Goal: Information Seeking & Learning: Check status

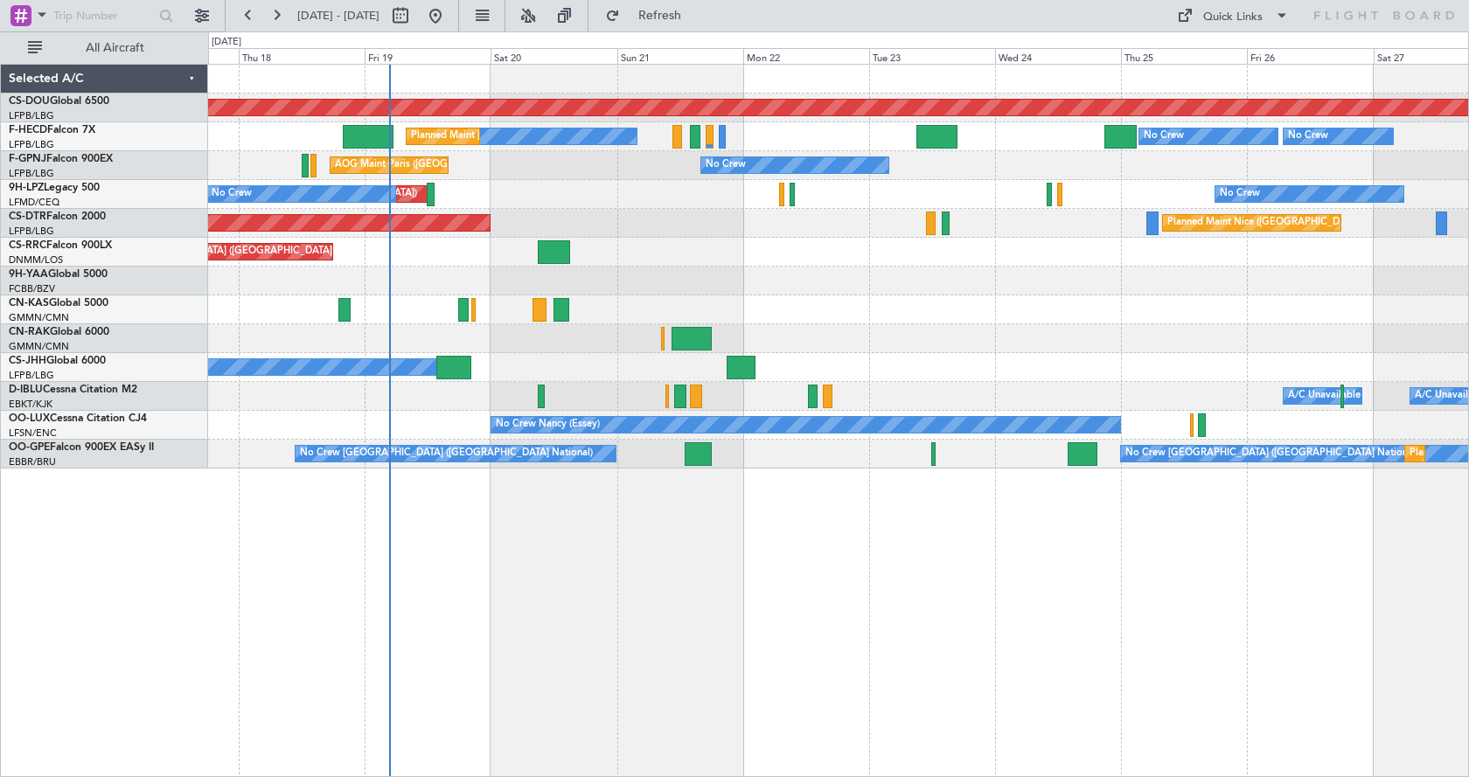
click at [741, 591] on div "Planned Maint London ([GEOGRAPHIC_DATA]) No Crew Planned Maint [GEOGRAPHIC_DATA…" at bounding box center [838, 420] width 1261 height 713
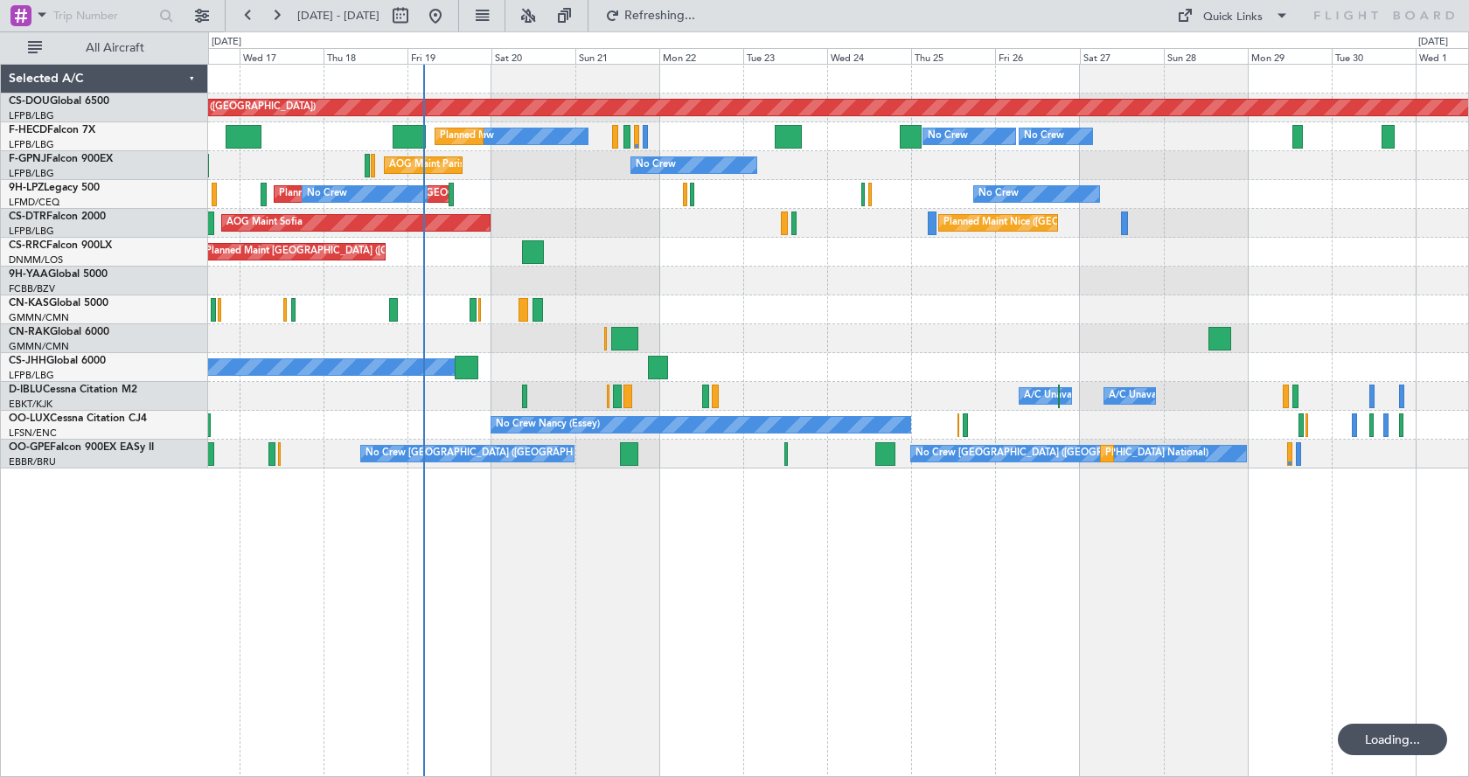
click at [964, 607] on div "Planned Maint London ([GEOGRAPHIC_DATA]) Planned Maint [GEOGRAPHIC_DATA] ([GEOG…" at bounding box center [838, 420] width 1261 height 713
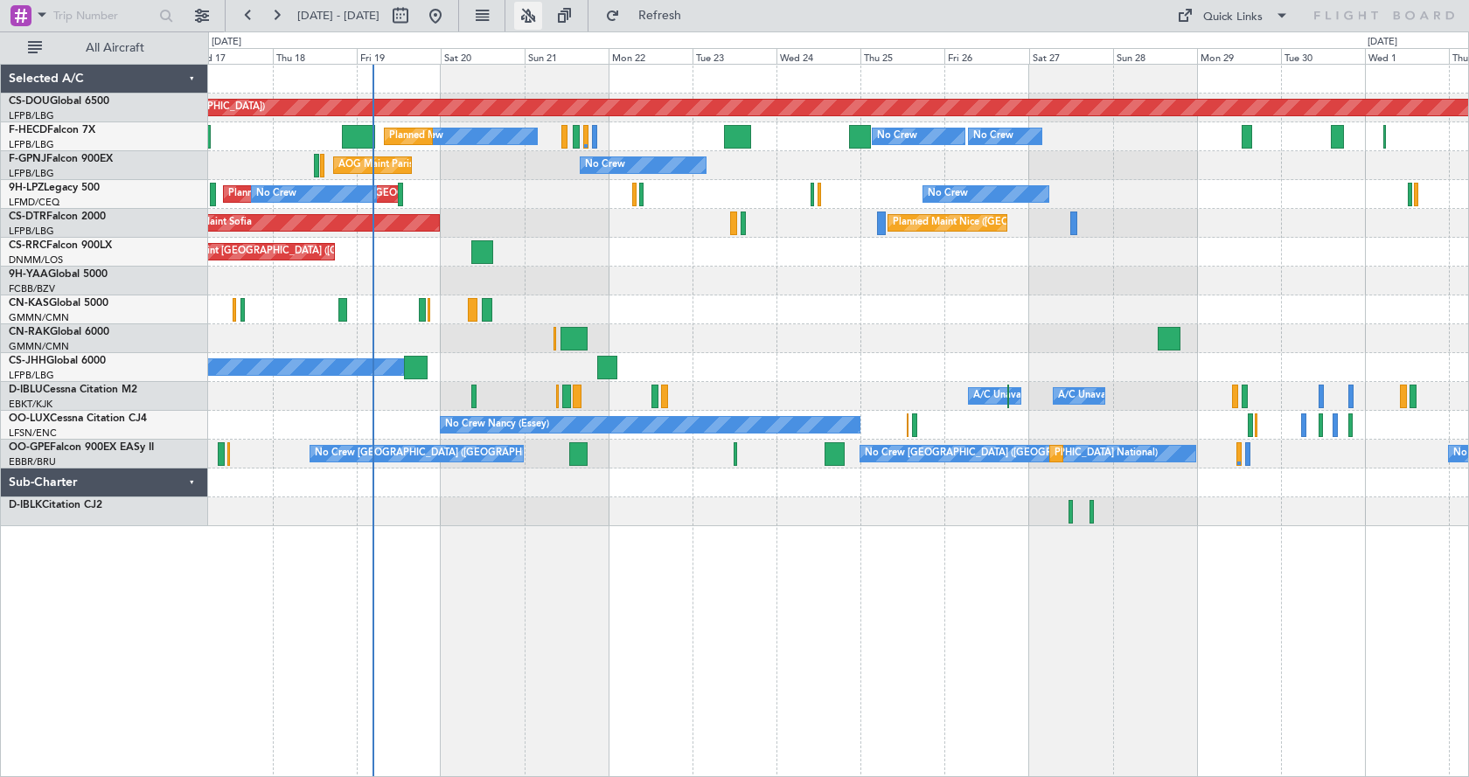
click at [542, 18] on button at bounding box center [528, 16] width 28 height 28
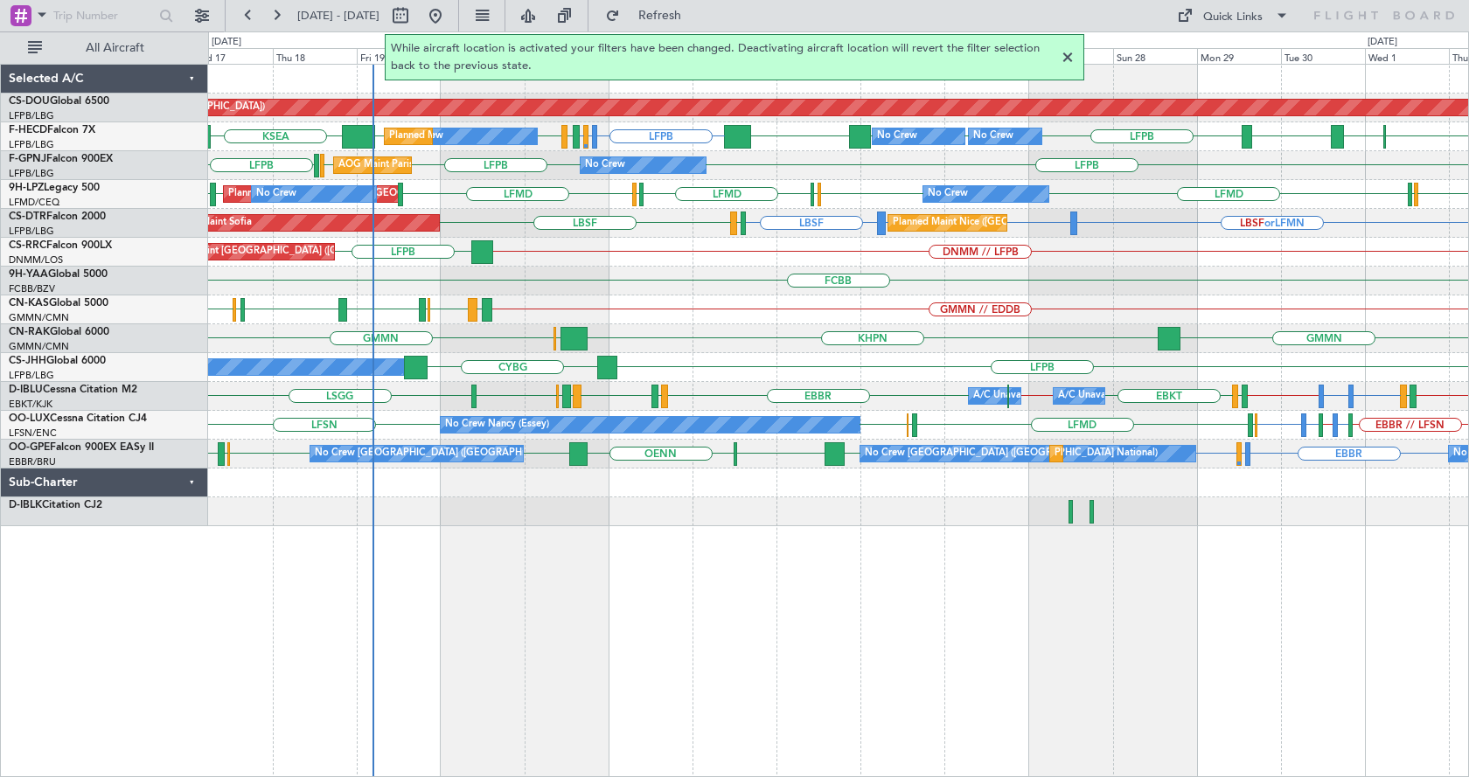
click at [1067, 59] on div at bounding box center [1067, 57] width 21 height 21
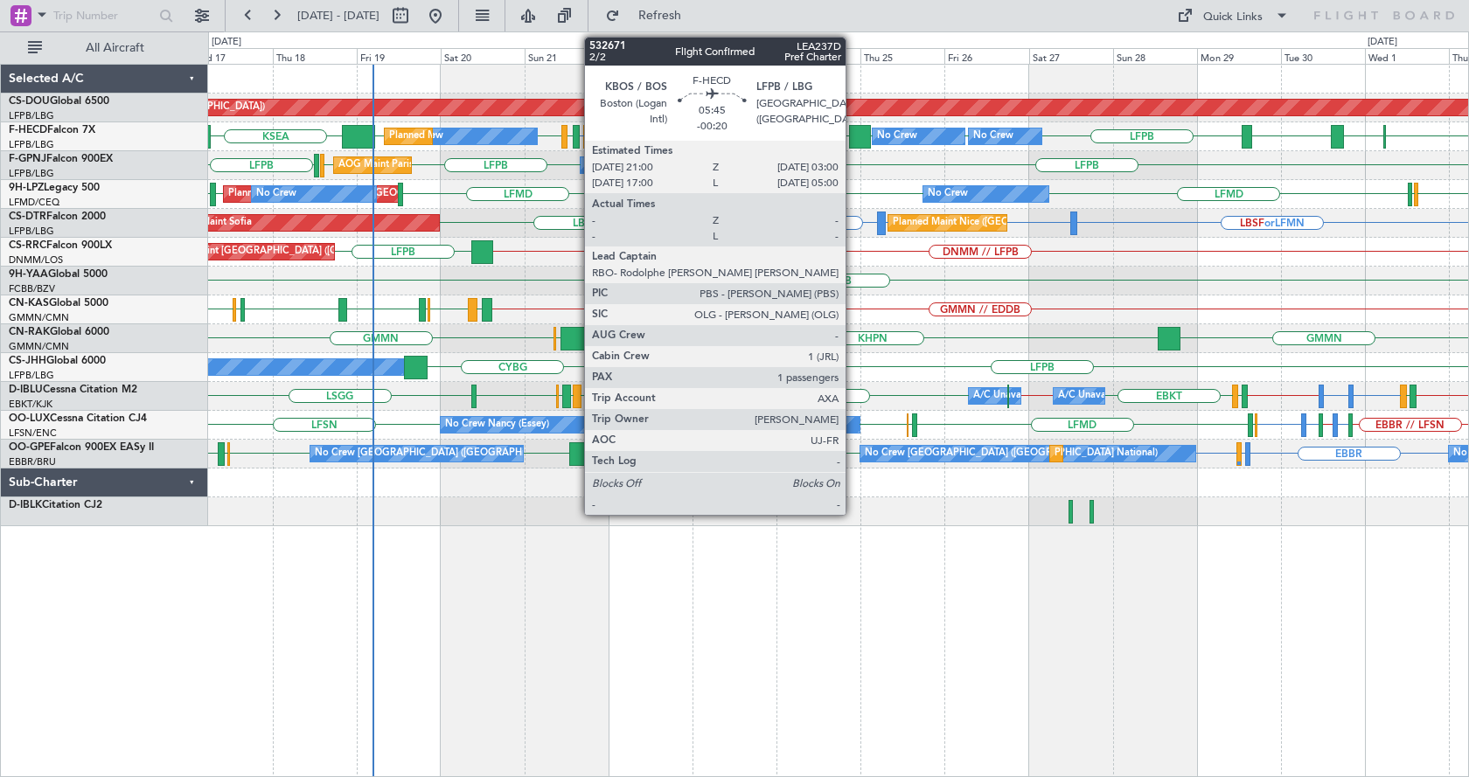
click at [853, 127] on div at bounding box center [860, 137] width 22 height 24
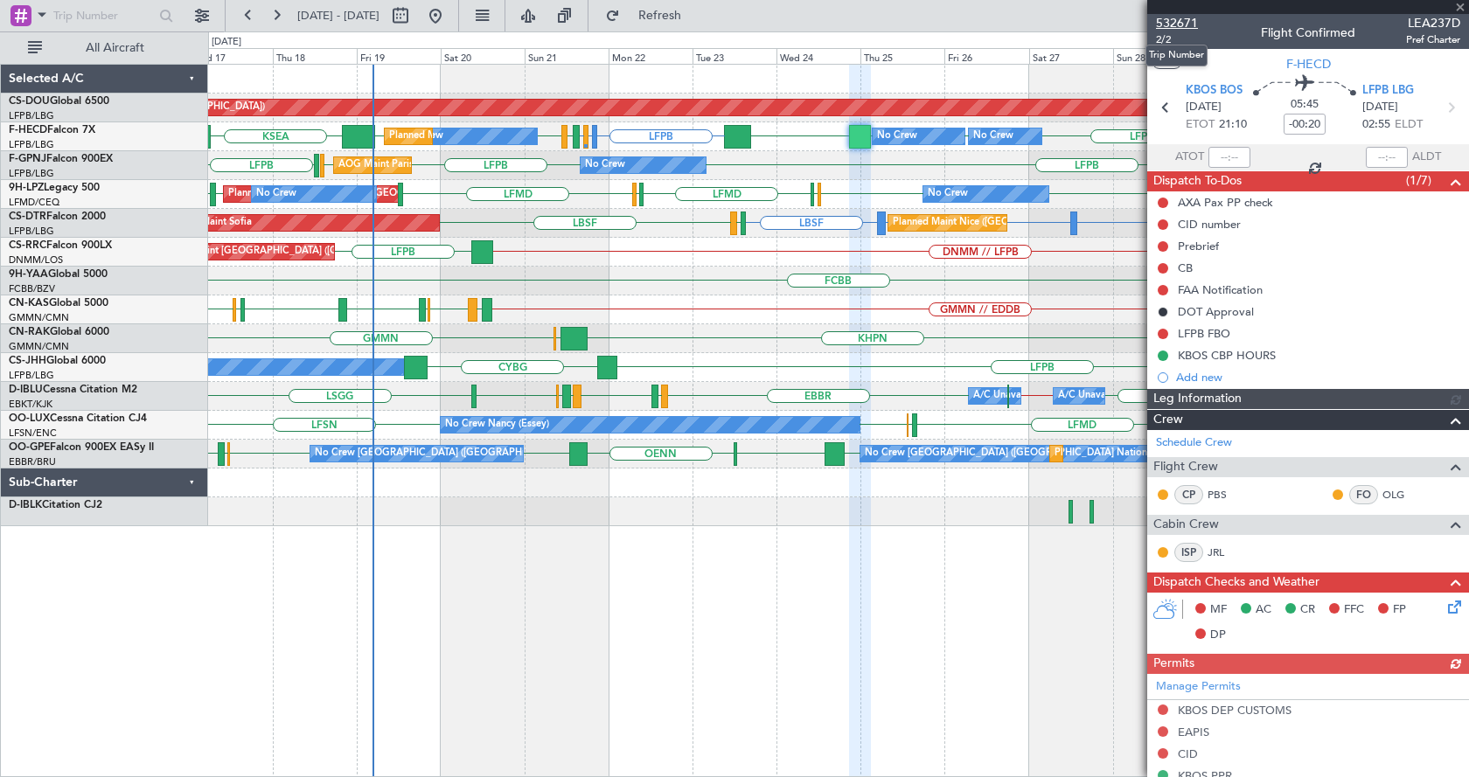
click at [1181, 17] on span "532671" at bounding box center [1177, 23] width 42 height 18
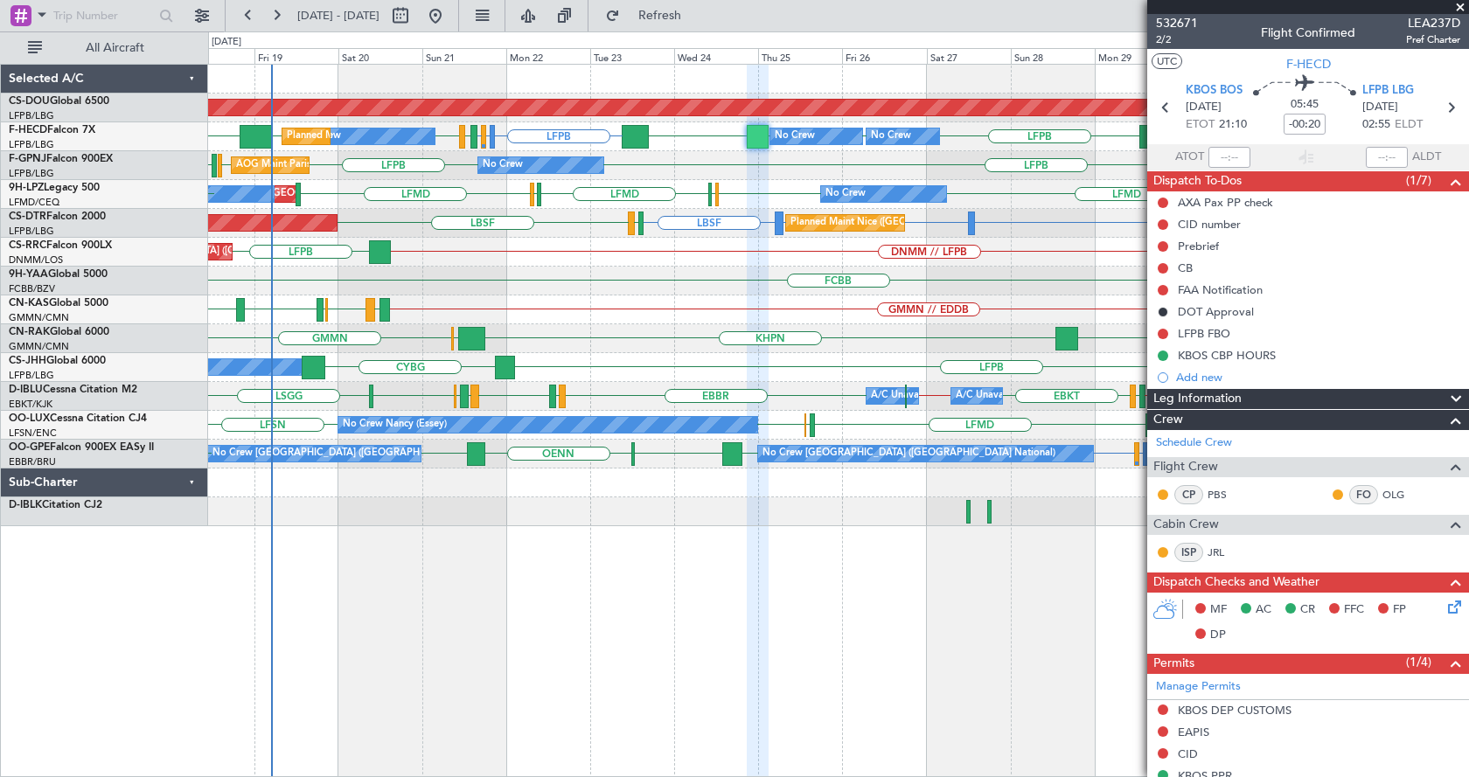
click at [802, 519] on div at bounding box center [838, 512] width 1260 height 29
click at [1460, 3] on span at bounding box center [1459, 8] width 17 height 16
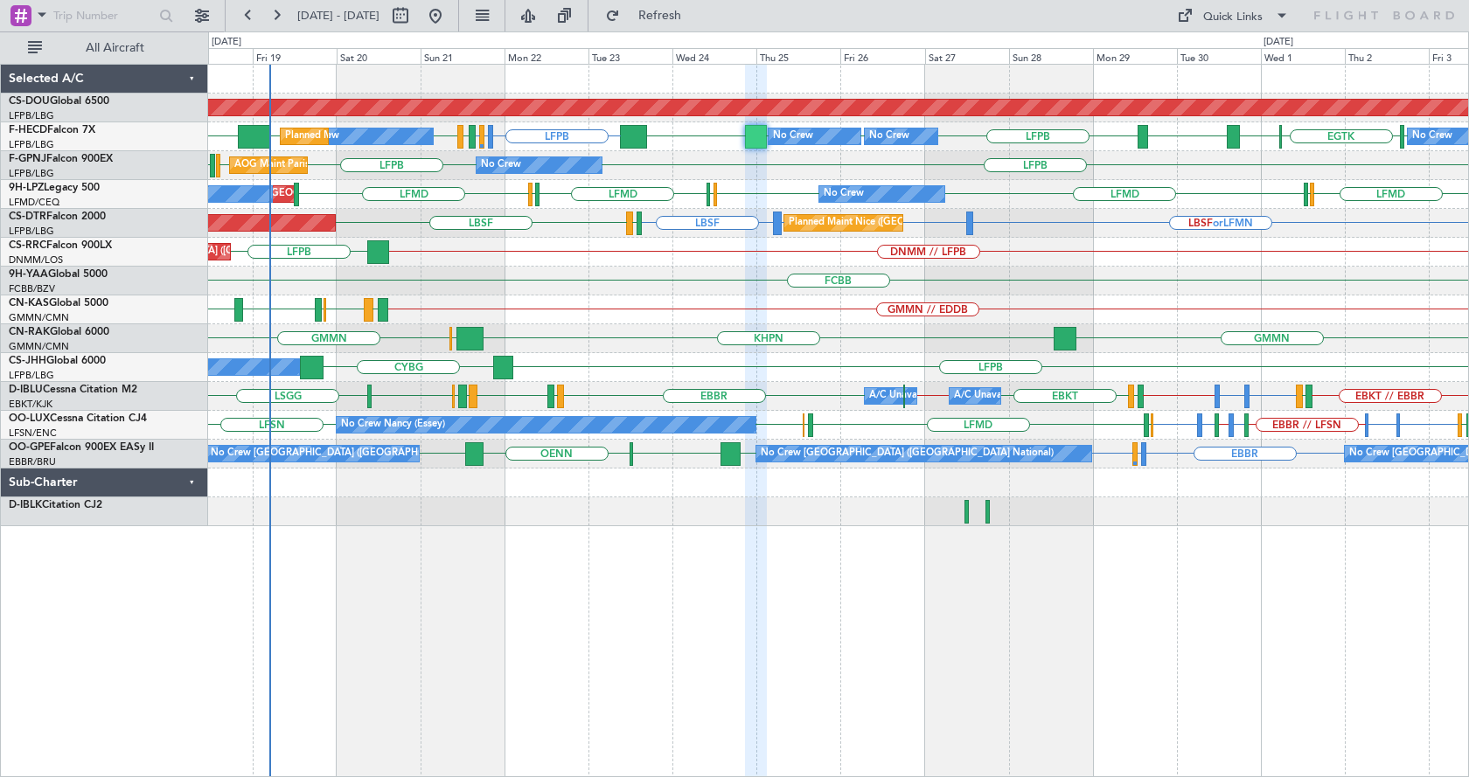
type input "0"
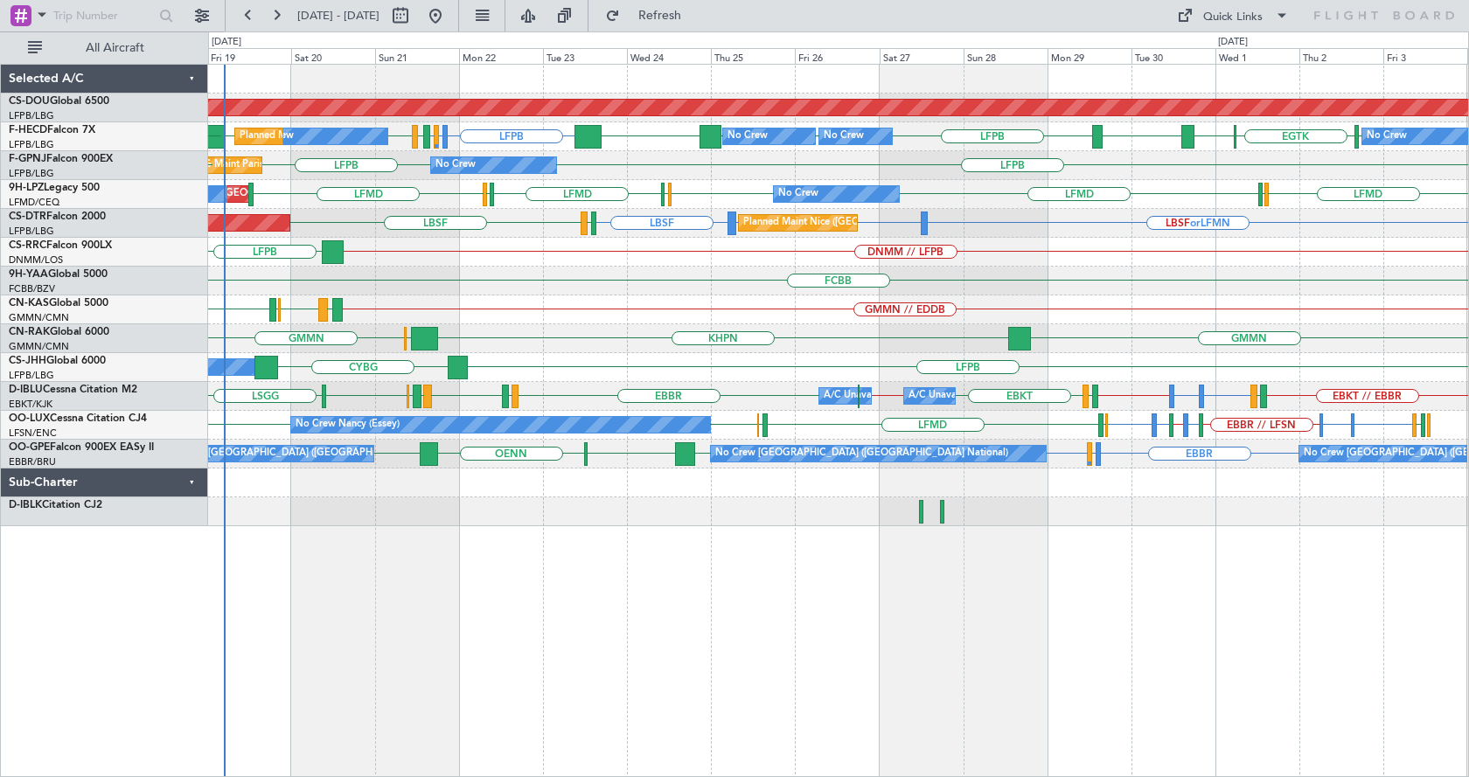
click at [584, 603] on div "Planned Maint London ([GEOGRAPHIC_DATA]) LFPB LFMN or LFPB LFPB [GEOGRAPHIC_DAT…" at bounding box center [838, 420] width 1261 height 713
click at [1155, 587] on div "Planned Maint London ([GEOGRAPHIC_DATA]) No Crew No Crew No Crew Planned Maint …" at bounding box center [838, 420] width 1261 height 713
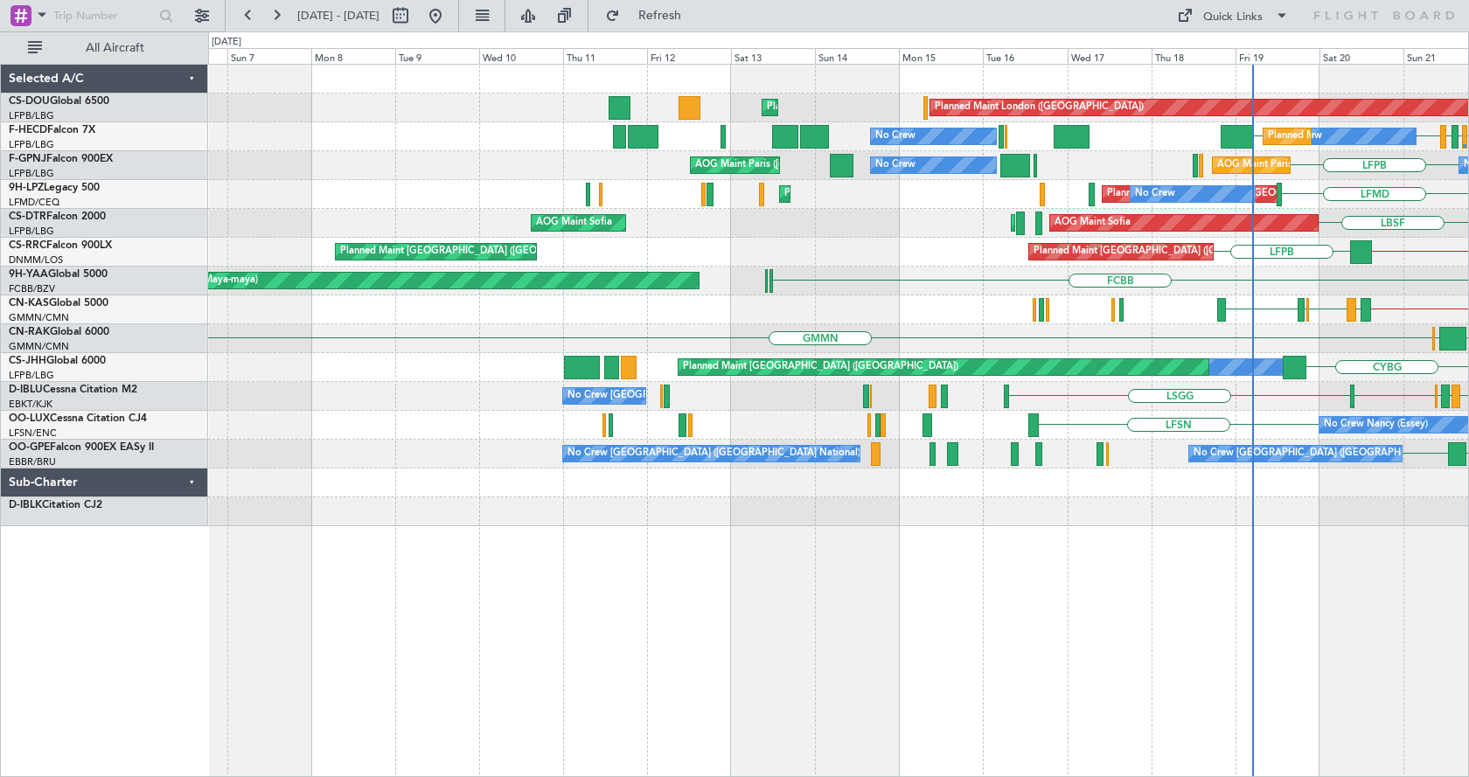
click at [908, 616] on div "Planned Maint London ([GEOGRAPHIC_DATA]) Planned Maint [GEOGRAPHIC_DATA] ([GEOG…" at bounding box center [838, 420] width 1261 height 713
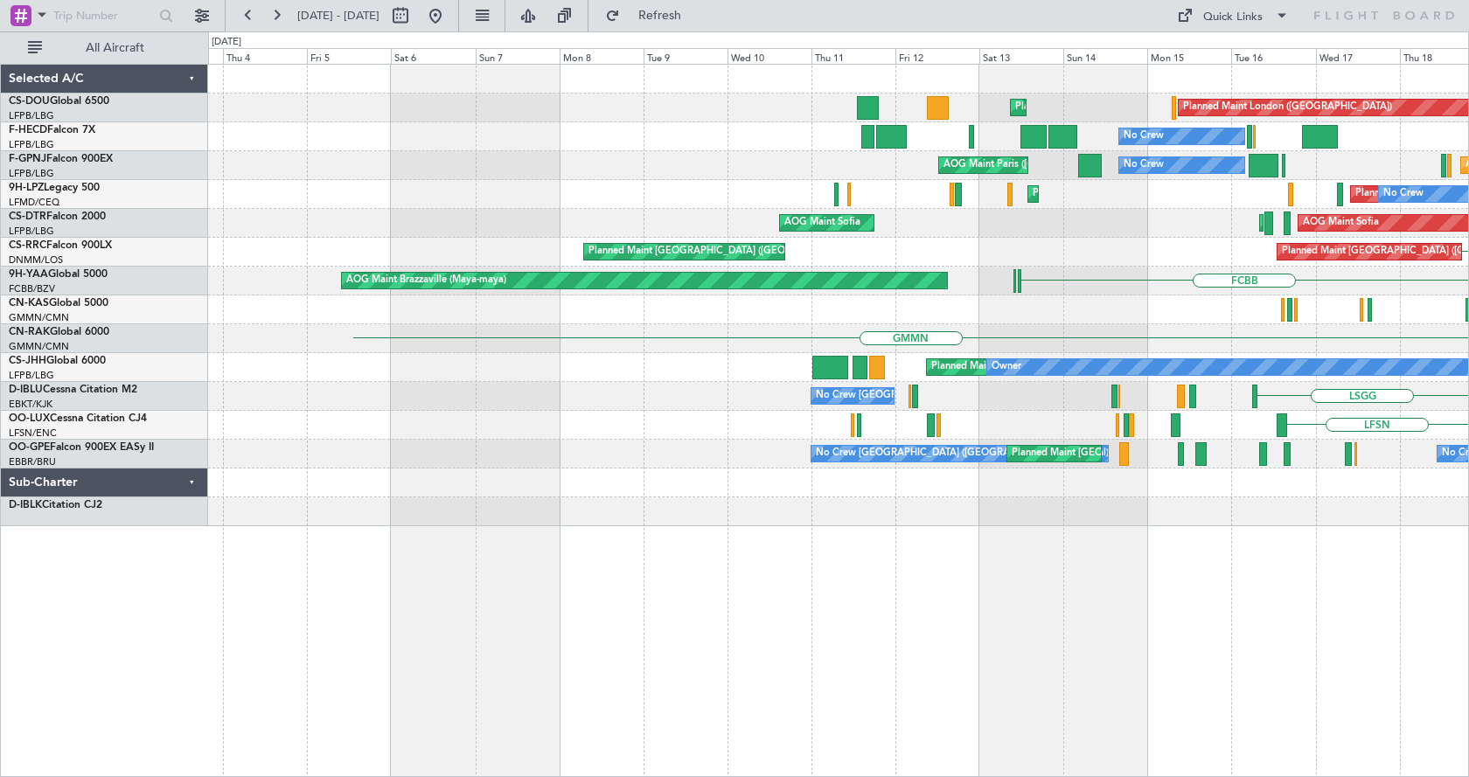
click at [797, 623] on div "Planned Maint [GEOGRAPHIC_DATA] ([GEOGRAPHIC_DATA]) Planned Maint [GEOGRAPHIC_D…" at bounding box center [838, 420] width 1261 height 713
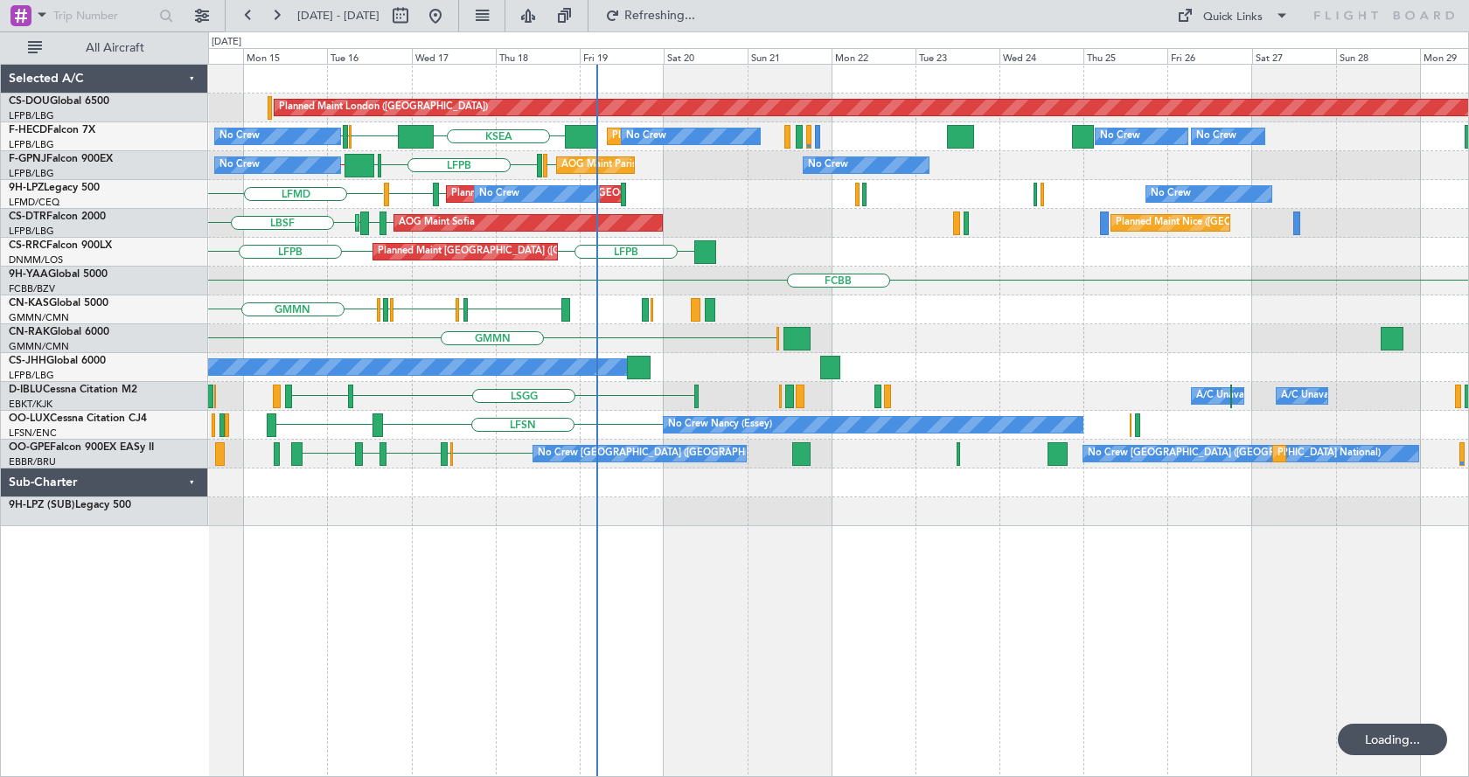
click at [304, 645] on div "Planned Maint London ([GEOGRAPHIC_DATA]) Planned Maint [GEOGRAPHIC_DATA] ([GEOG…" at bounding box center [838, 420] width 1261 height 713
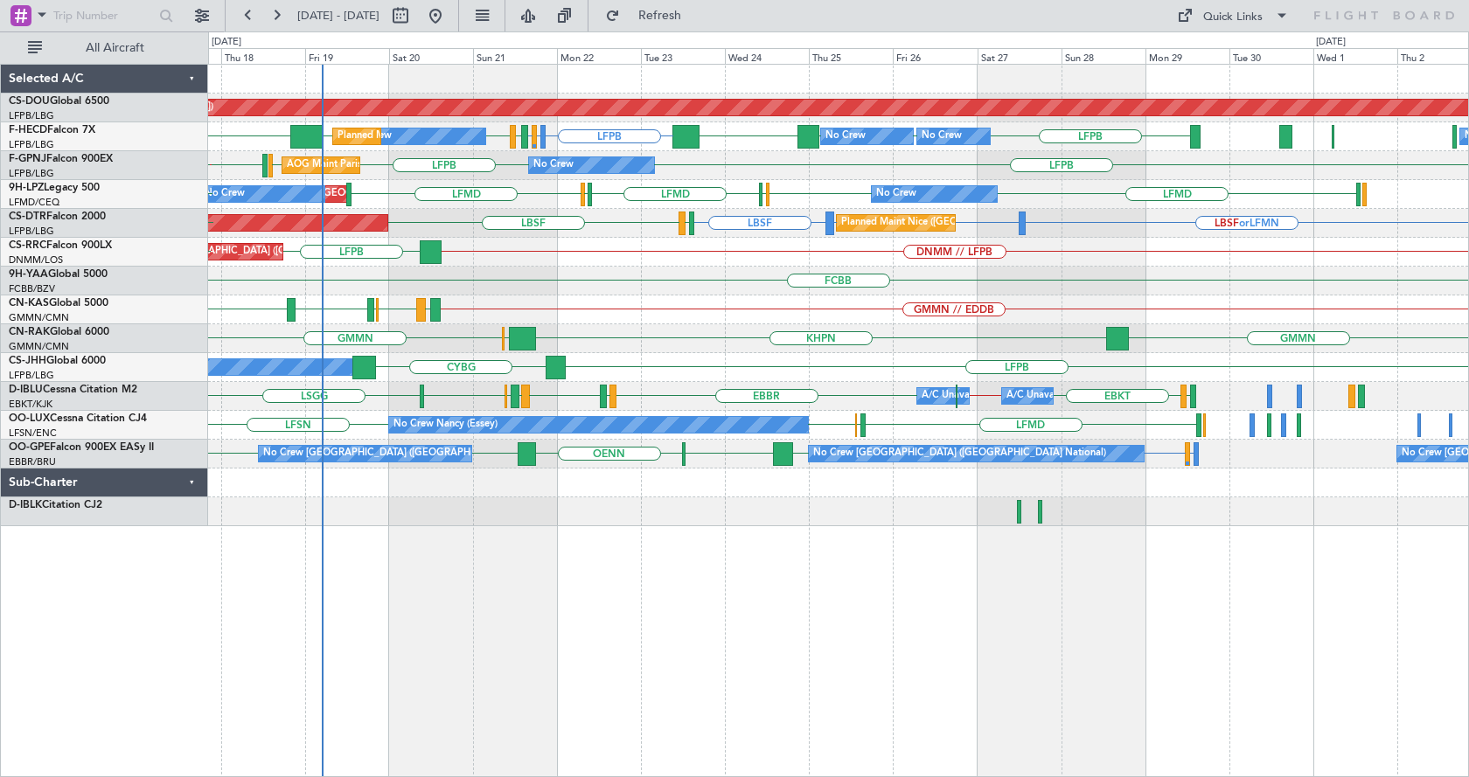
click at [745, 574] on div "Planned Maint London ([GEOGRAPHIC_DATA]) LFPB LFMN or LFPB LFPB LFPB LFPB LFPB …" at bounding box center [838, 420] width 1261 height 713
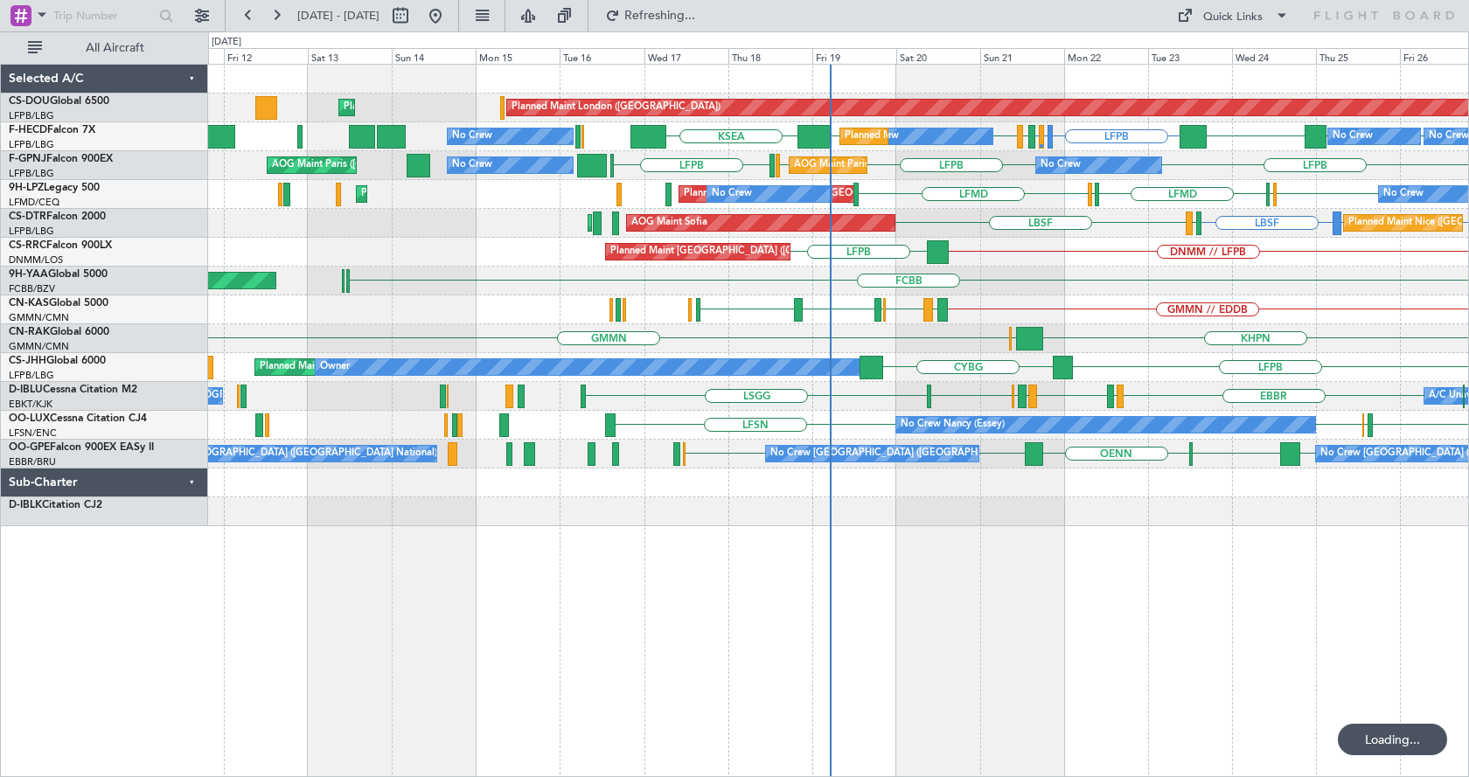
click at [943, 613] on div "Planned Maint London ([GEOGRAPHIC_DATA]) Planned Maint [GEOGRAPHIC_DATA] ([GEOG…" at bounding box center [838, 420] width 1261 height 713
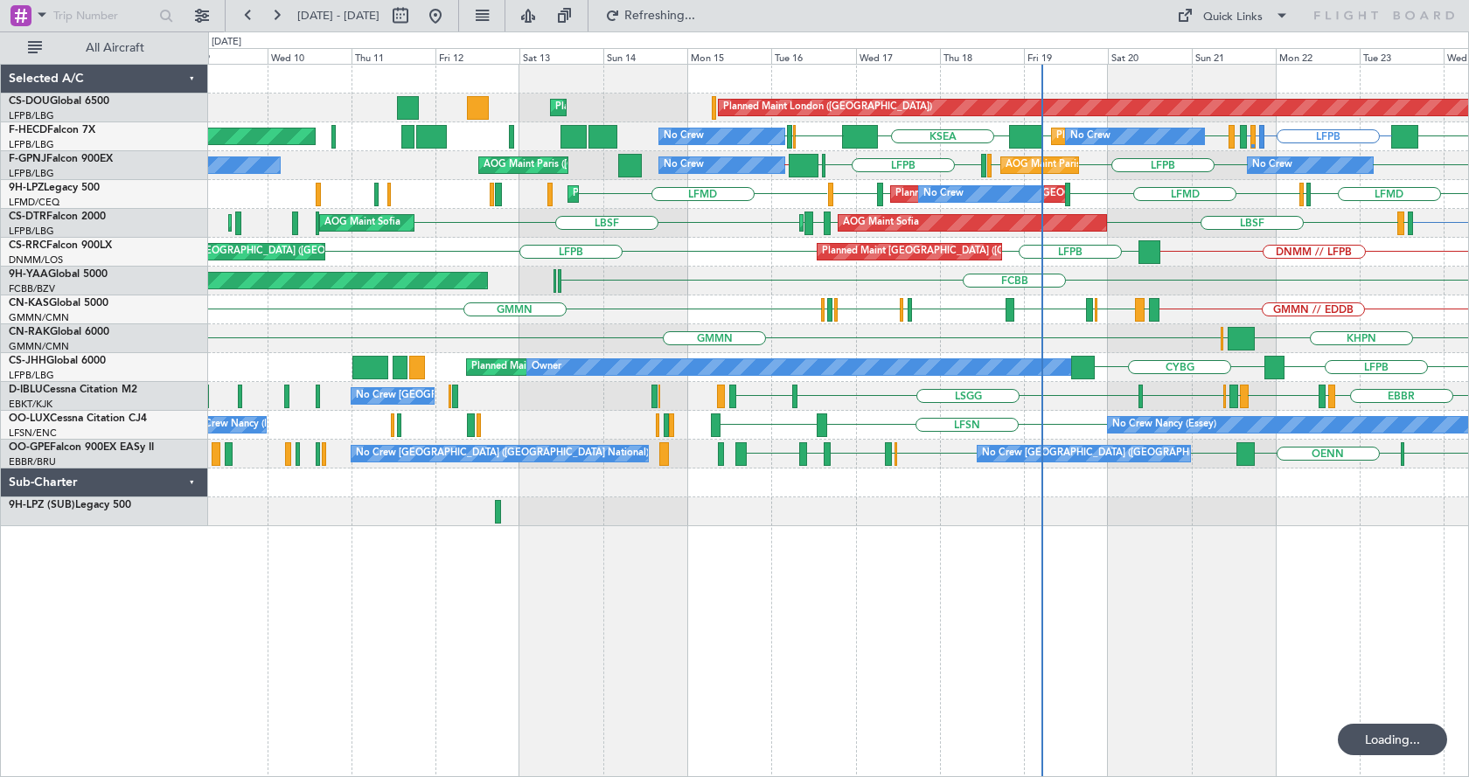
click at [901, 713] on div "Planned Maint London ([GEOGRAPHIC_DATA]) Planned Maint [GEOGRAPHIC_DATA] ([GEOG…" at bounding box center [838, 420] width 1261 height 713
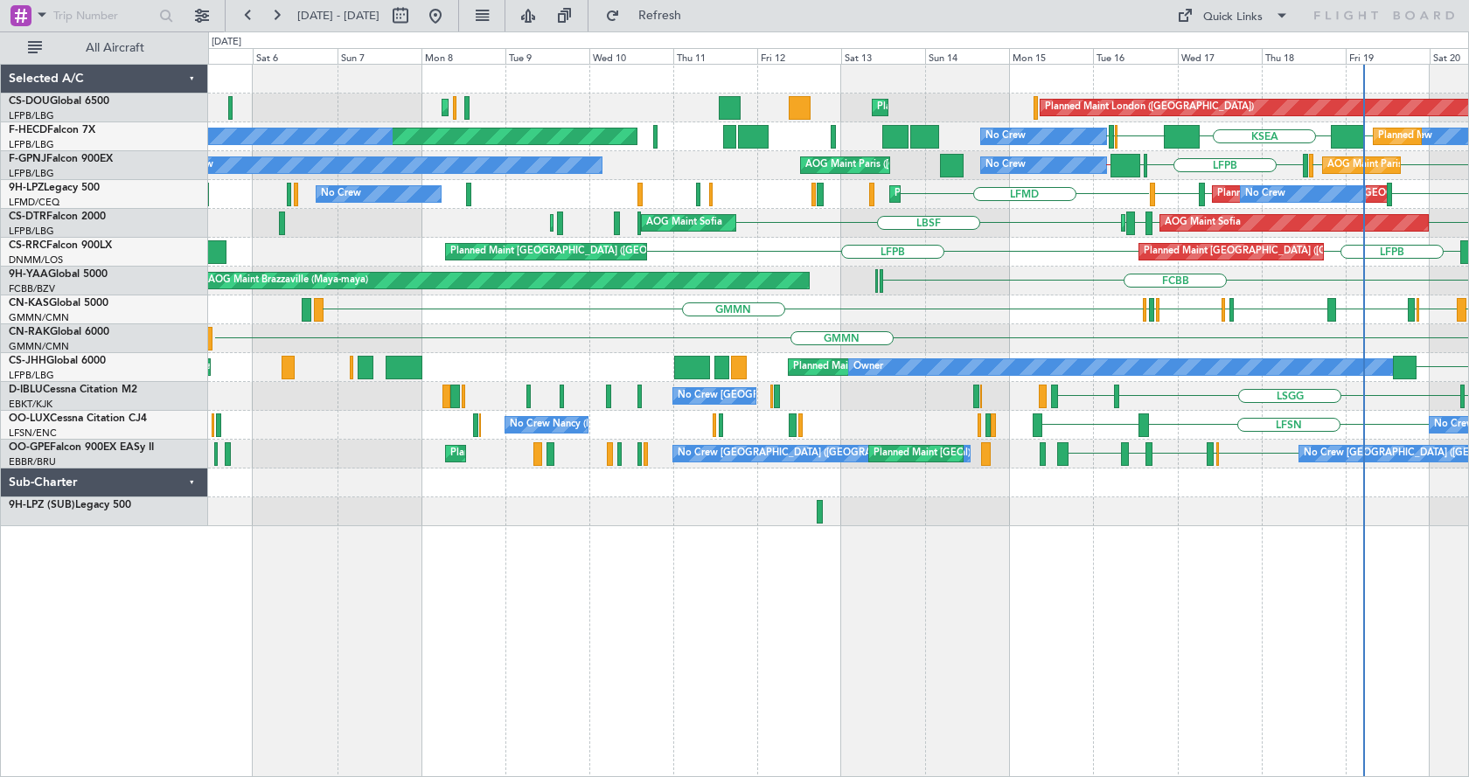
click at [948, 687] on div "Planned Maint London ([GEOGRAPHIC_DATA]) Planned Maint [GEOGRAPHIC_DATA] ([GEOG…" at bounding box center [838, 420] width 1261 height 713
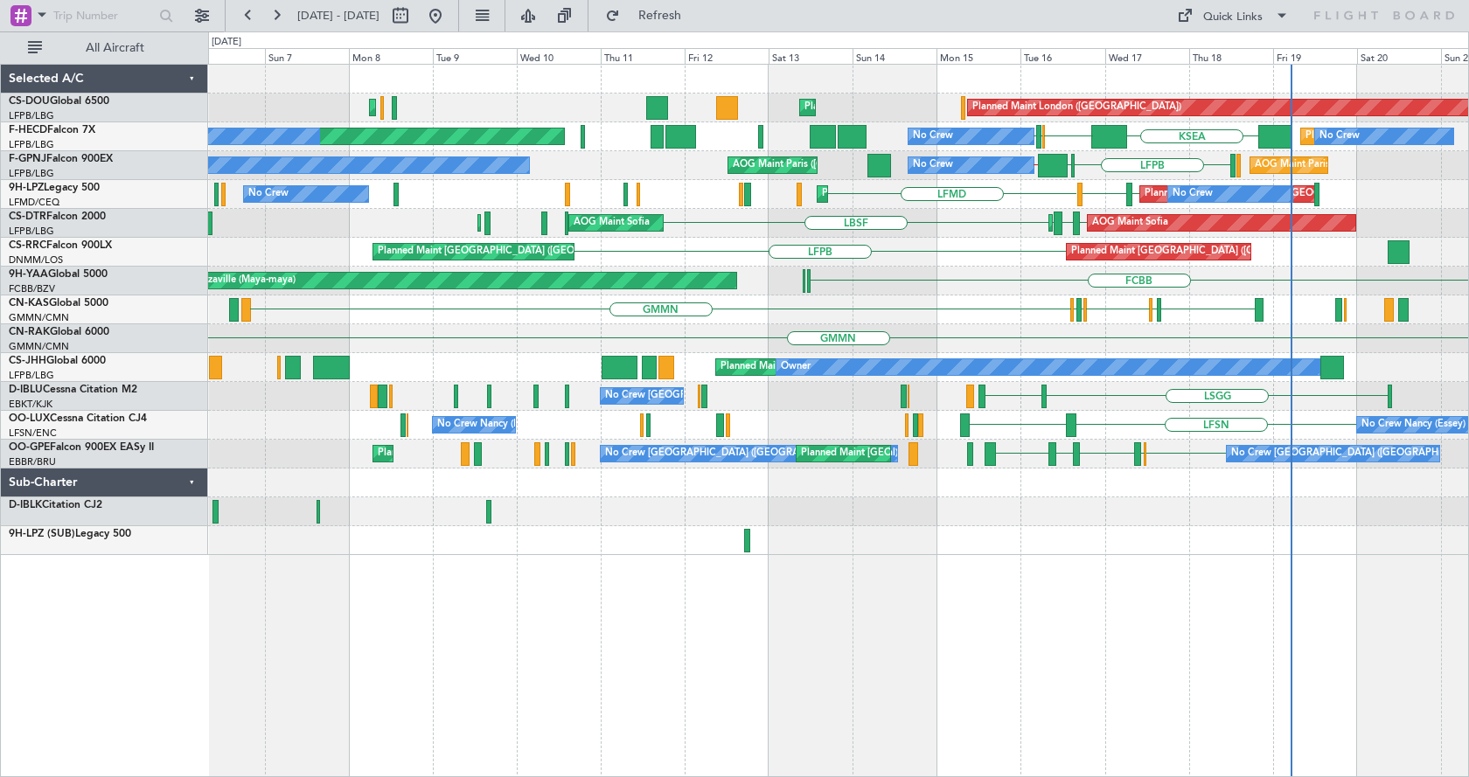
click at [477, 683] on div "Planned Maint [GEOGRAPHIC_DATA] ([GEOGRAPHIC_DATA]) Planned Maint [GEOGRAPHIC_D…" at bounding box center [838, 420] width 1261 height 713
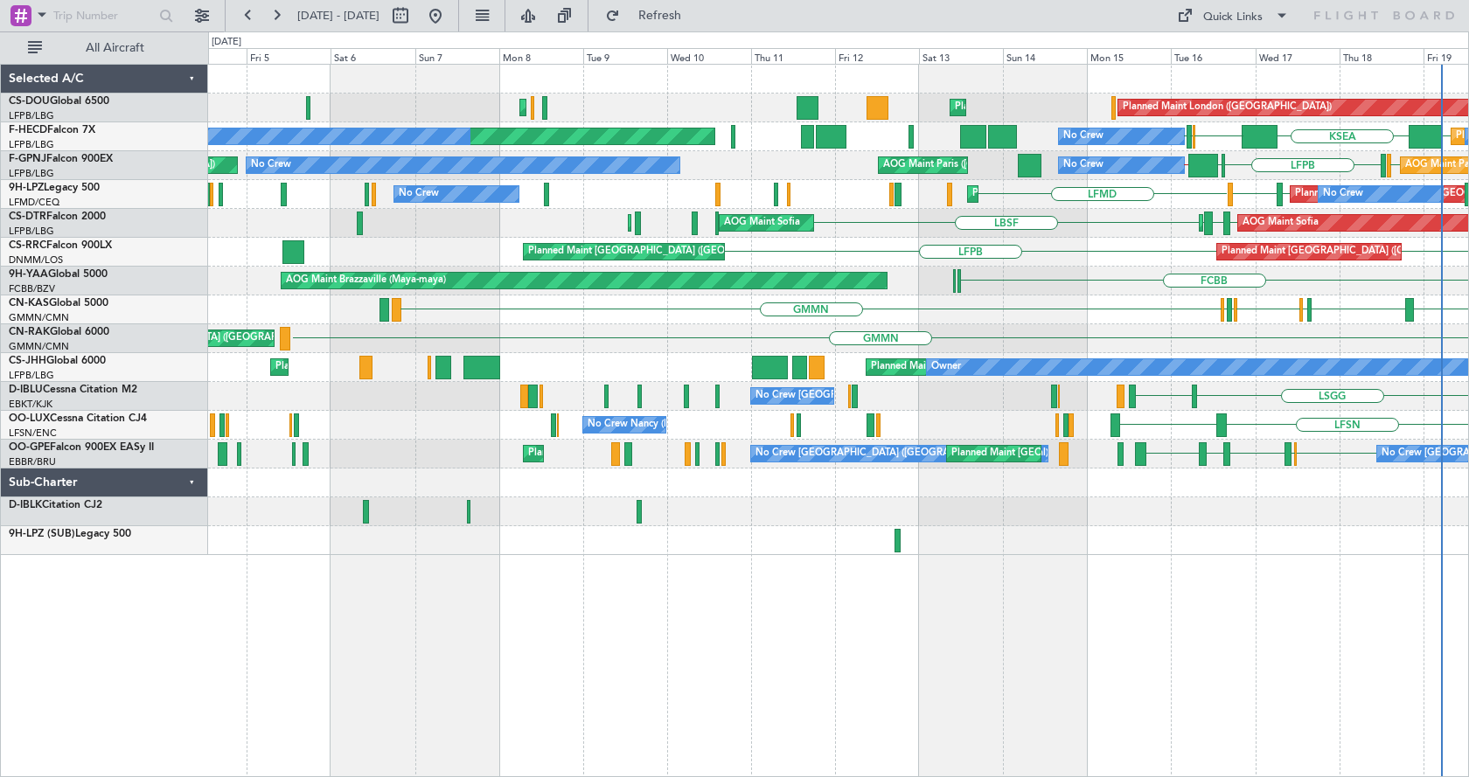
click at [964, 256] on div "Planned Maint [GEOGRAPHIC_DATA] ([GEOGRAPHIC_DATA]) Planned Maint [GEOGRAPHIC_D…" at bounding box center [838, 252] width 1260 height 29
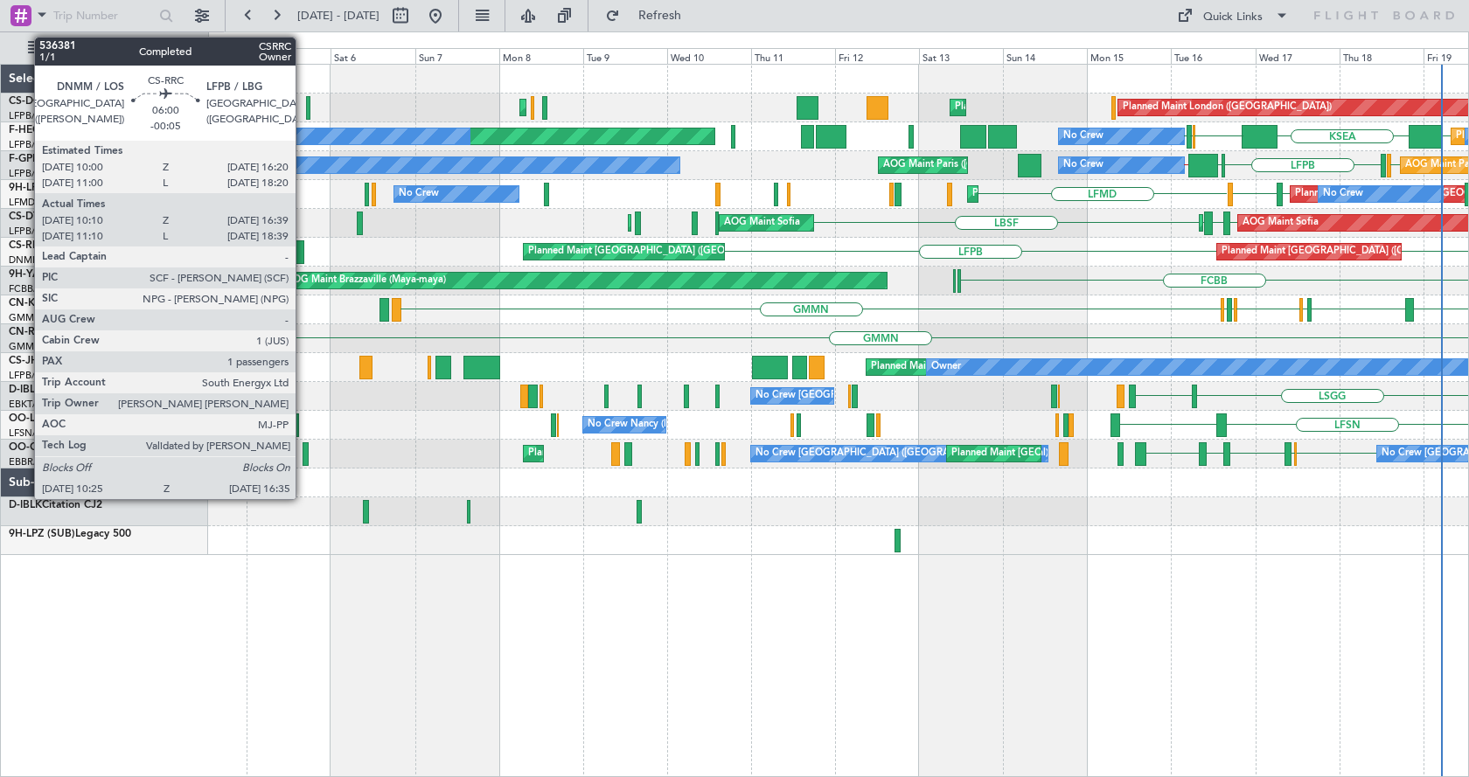
click at [540, 323] on div "Planned Maint [GEOGRAPHIC_DATA] ([GEOGRAPHIC_DATA]) Planned Maint [GEOGRAPHIC_D…" at bounding box center [838, 310] width 1260 height 491
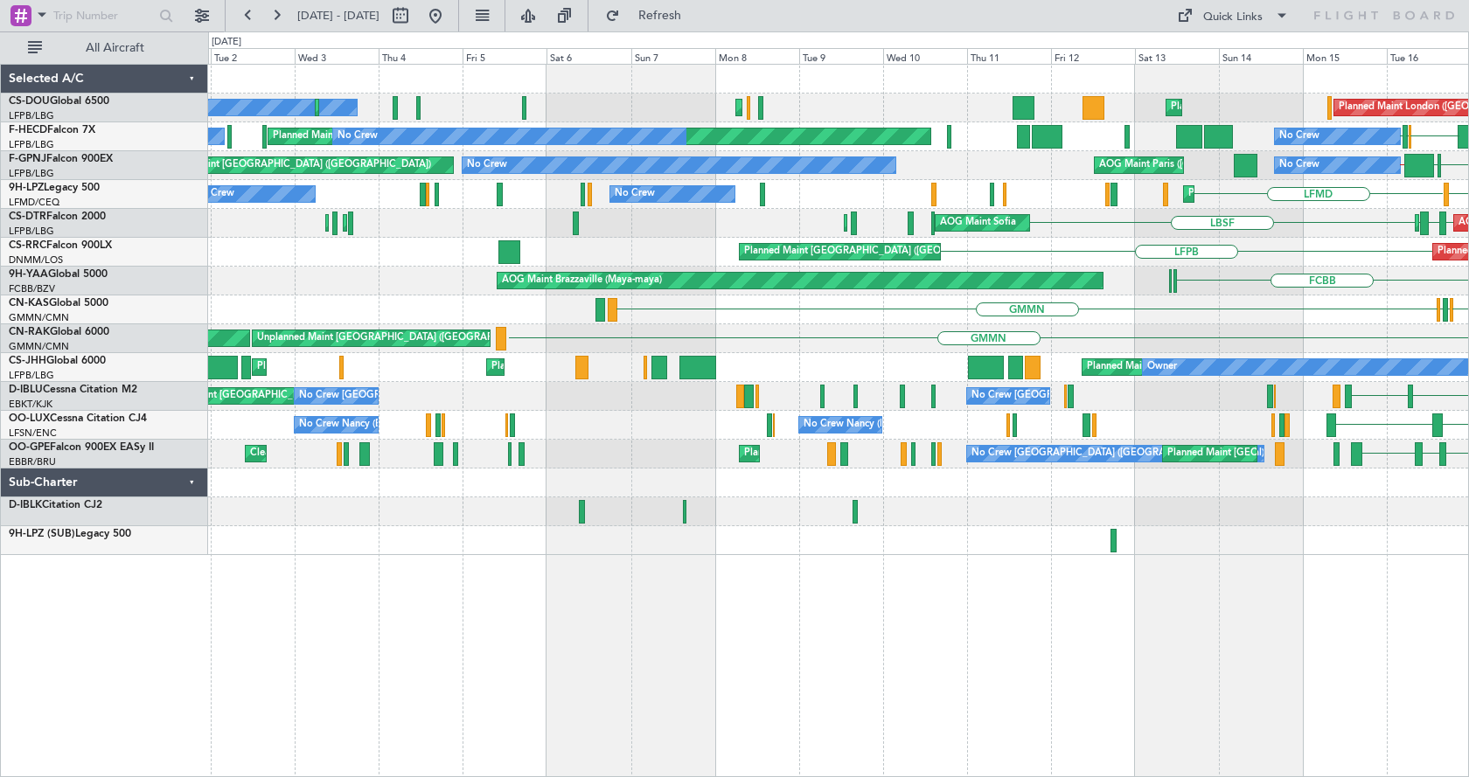
click at [551, 776] on div "Planned Maint London ([GEOGRAPHIC_DATA]) Planned Maint [GEOGRAPHIC_DATA] ([GEOG…" at bounding box center [838, 420] width 1261 height 713
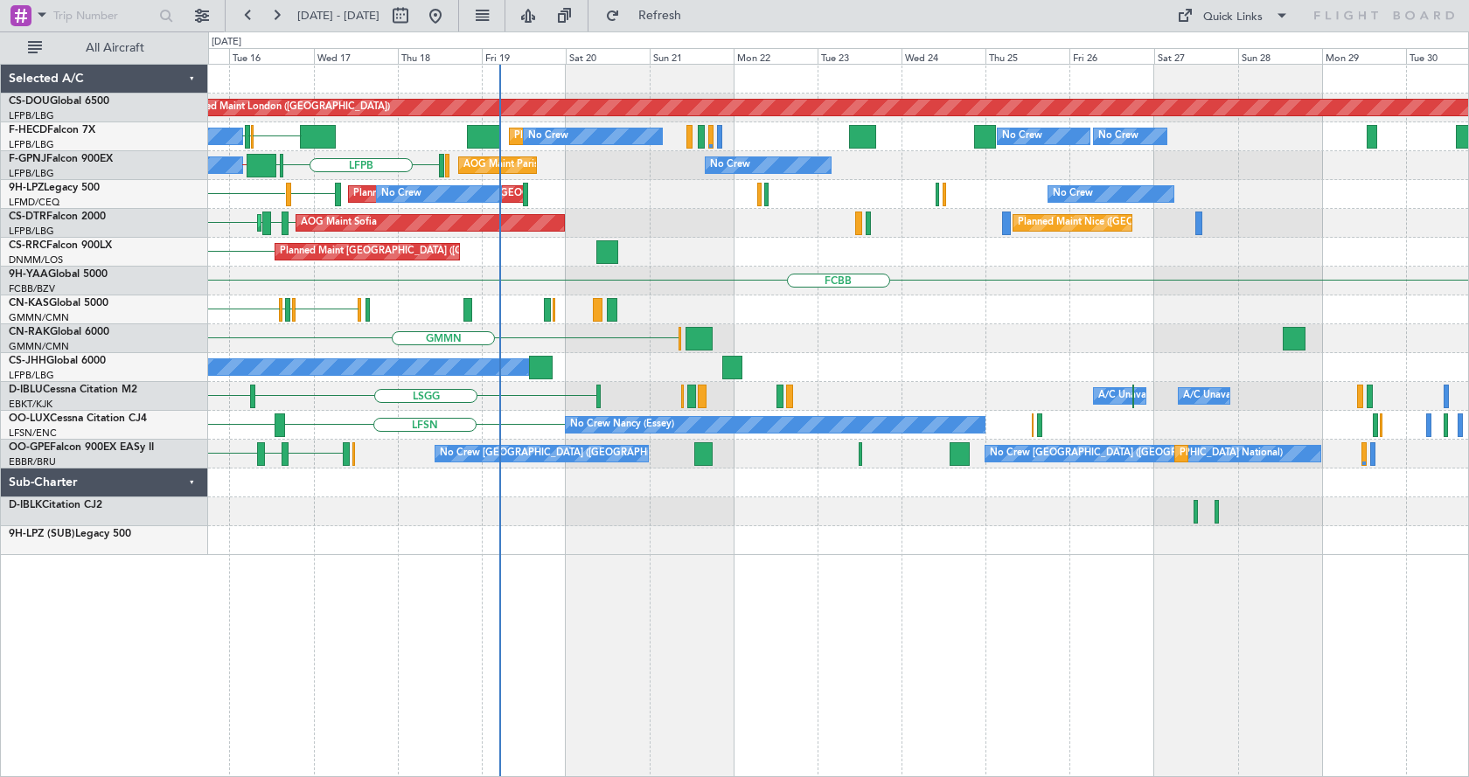
click at [524, 727] on div "Planned Maint London ([GEOGRAPHIC_DATA]) Planned Maint [GEOGRAPHIC_DATA] ([GEOG…" at bounding box center [838, 420] width 1261 height 713
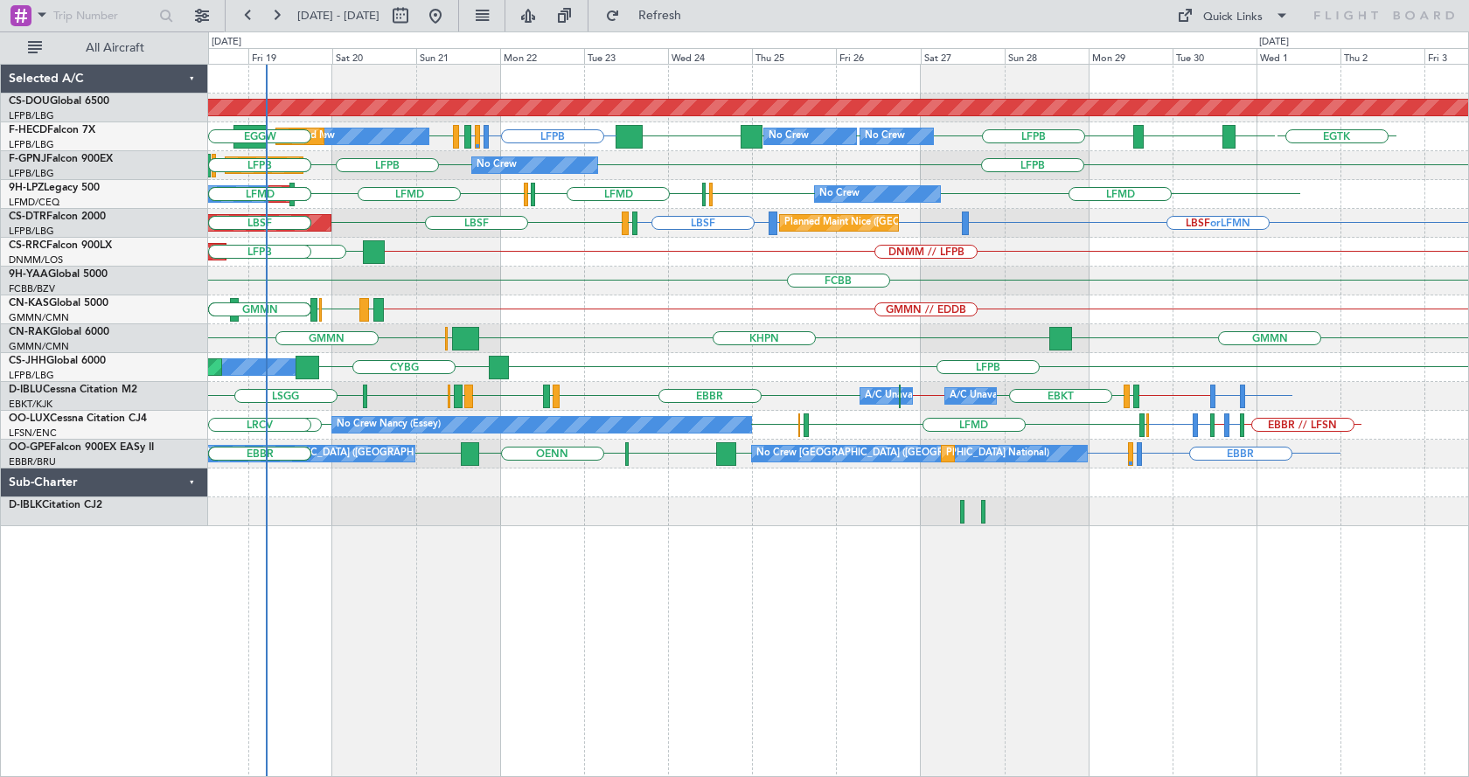
click at [781, 711] on div "Planned Maint London ([GEOGRAPHIC_DATA]) No Crew No Crew No Crew Planned Maint …" at bounding box center [838, 420] width 1261 height 713
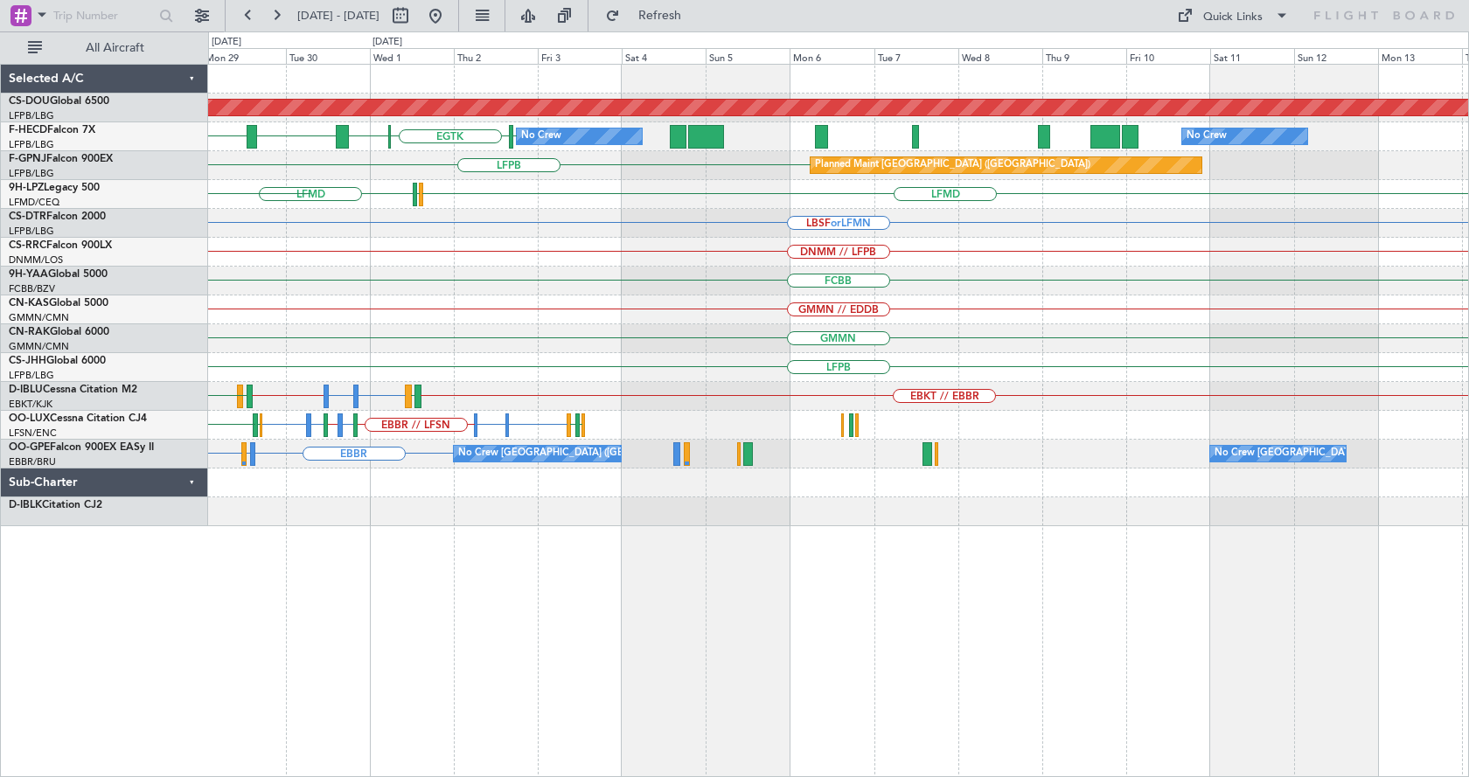
click at [118, 654] on div "Planned Maint London ([GEOGRAPHIC_DATA]) [GEOGRAPHIC_DATA] [GEOGRAPHIC_DATA] LF…" at bounding box center [734, 404] width 1469 height 746
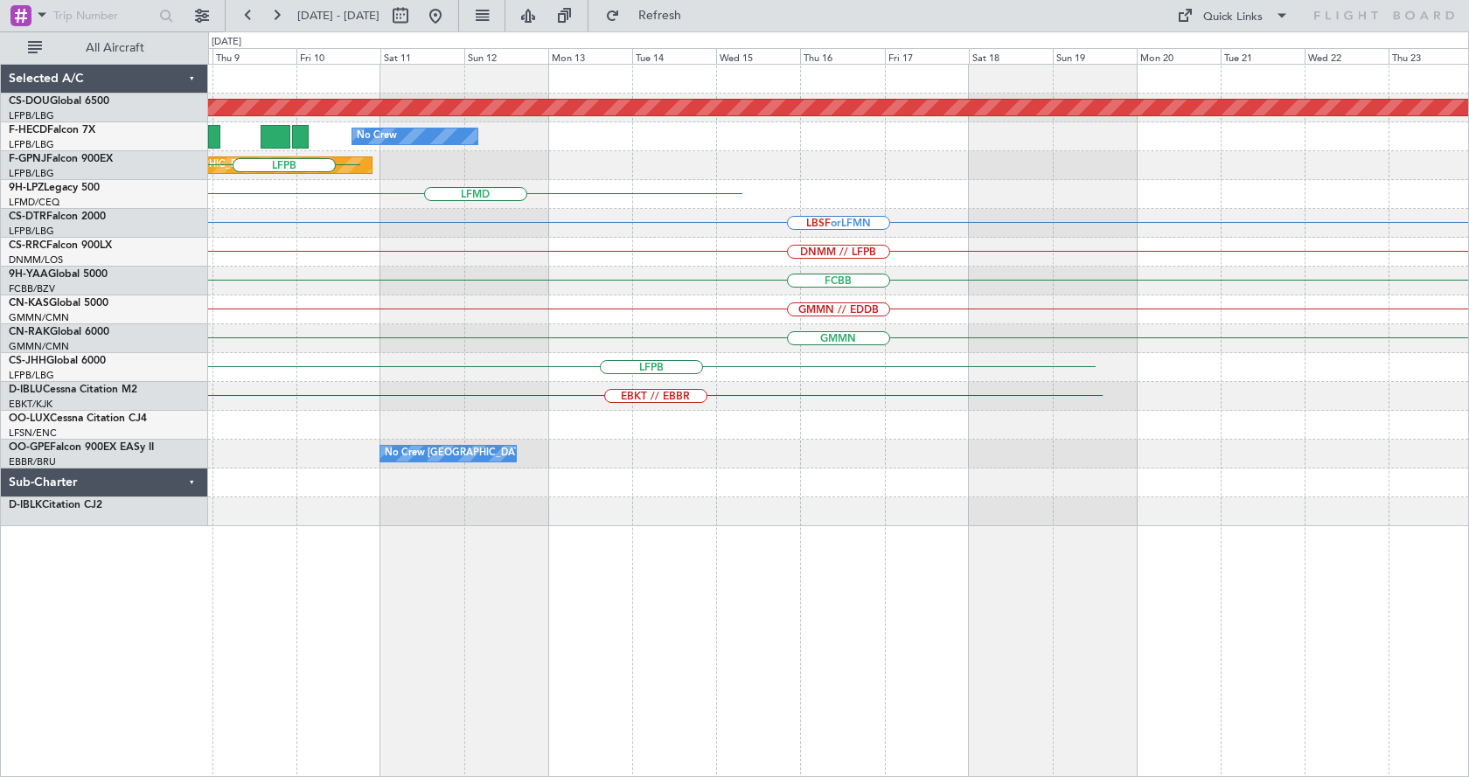
click at [209, 741] on div "Planned Maint London ([GEOGRAPHIC_DATA]) No Crew Planned Maint [GEOGRAPHIC_DATA…" at bounding box center [838, 420] width 1261 height 713
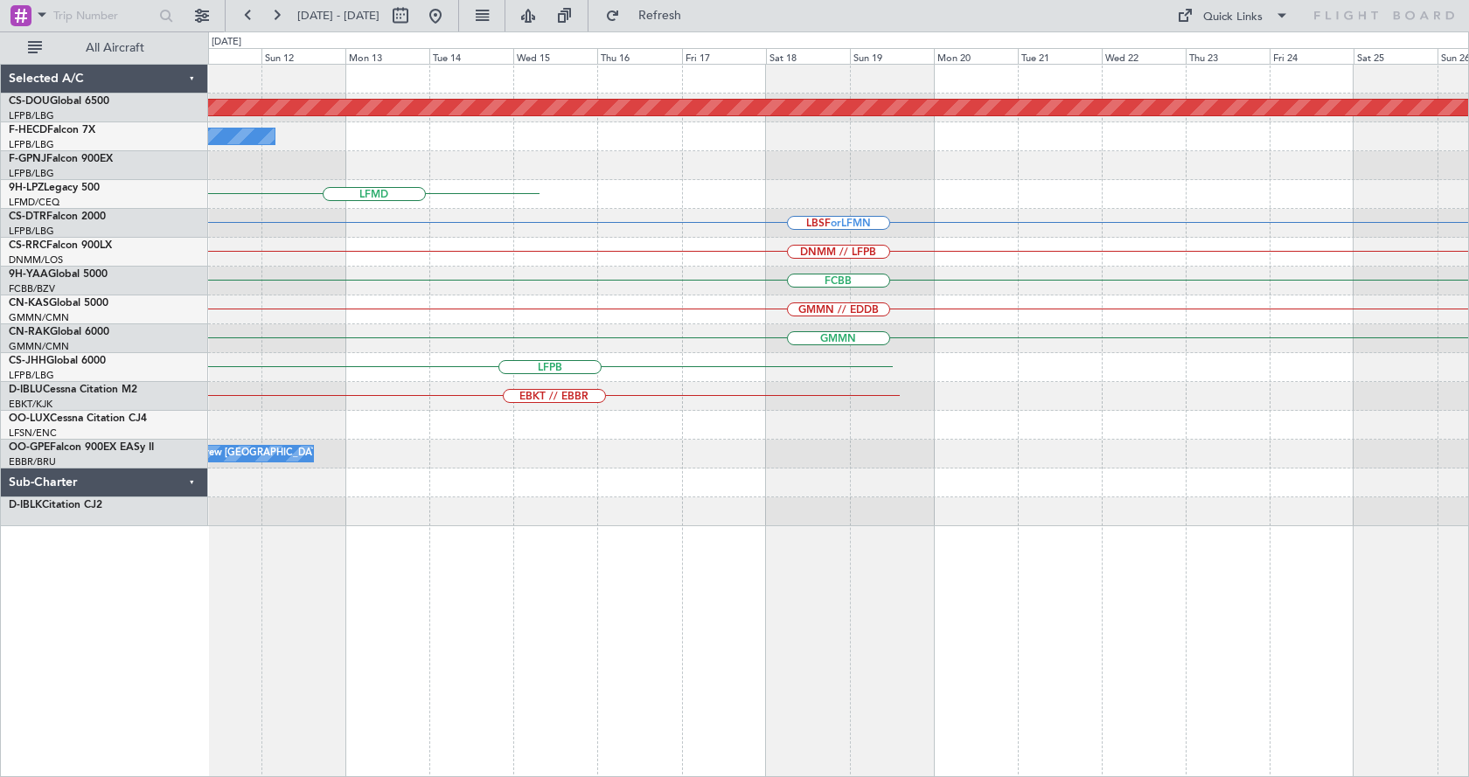
click at [890, 717] on div "Planned Maint London ([GEOGRAPHIC_DATA]) No Crew Planned Maint [GEOGRAPHIC_DATA…" at bounding box center [838, 420] width 1261 height 713
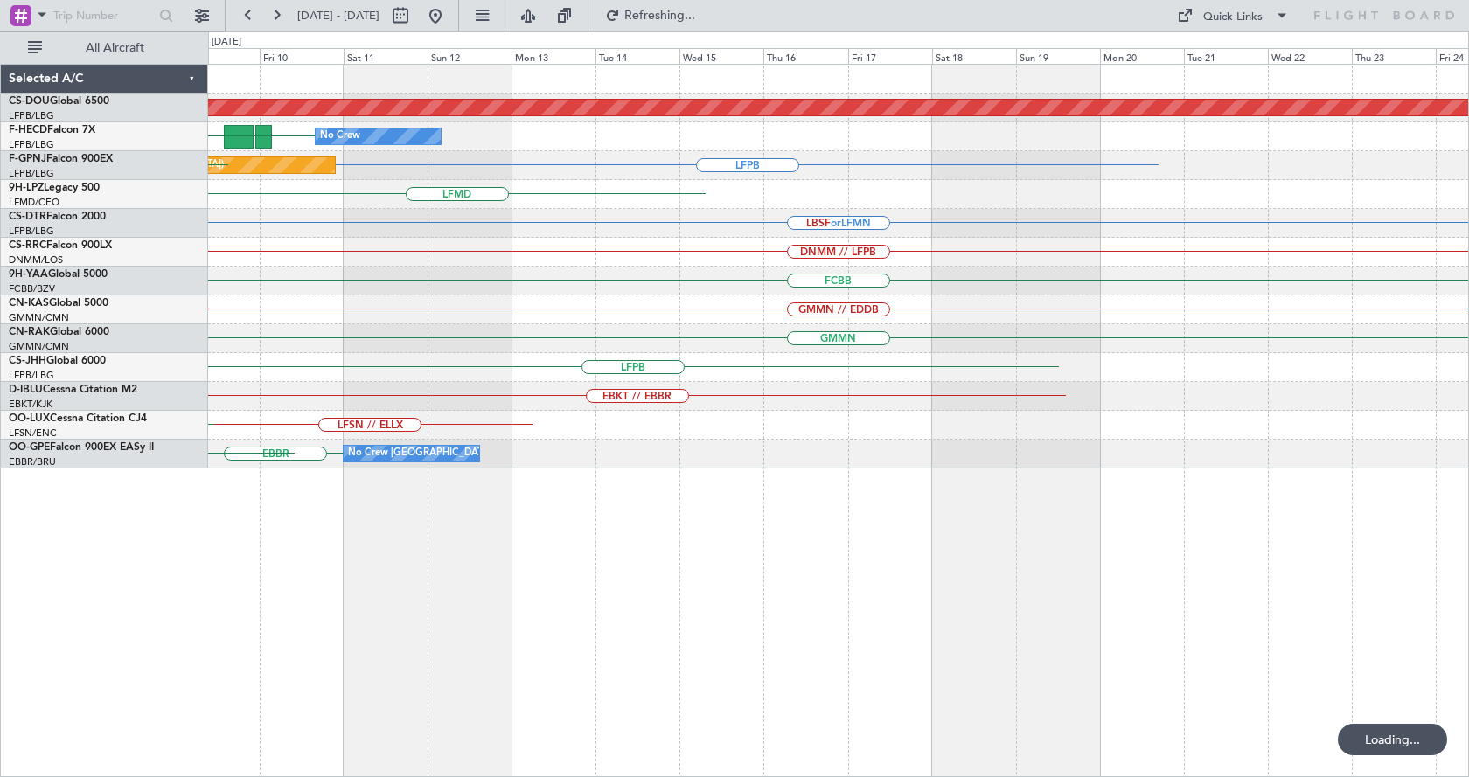
click at [432, 776] on html "[DATE] - [DATE] Refreshing... Quick Links All Aircraft Planned Maint [GEOGRAPHI…" at bounding box center [734, 388] width 1469 height 777
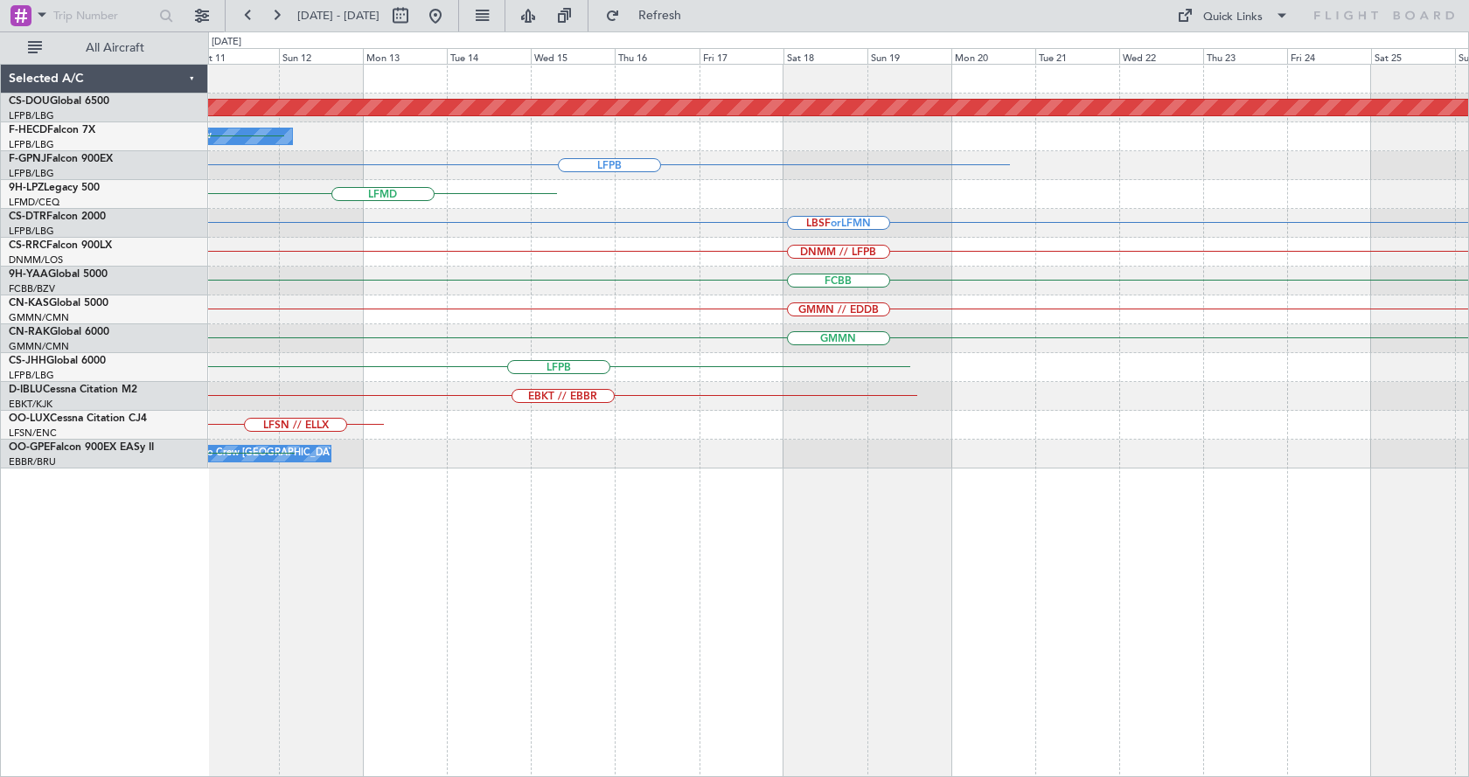
click at [491, 776] on html "[DATE] - [DATE] Refresh Quick Links All Aircraft Planned Maint [GEOGRAPHIC_DATA…" at bounding box center [734, 388] width 1469 height 777
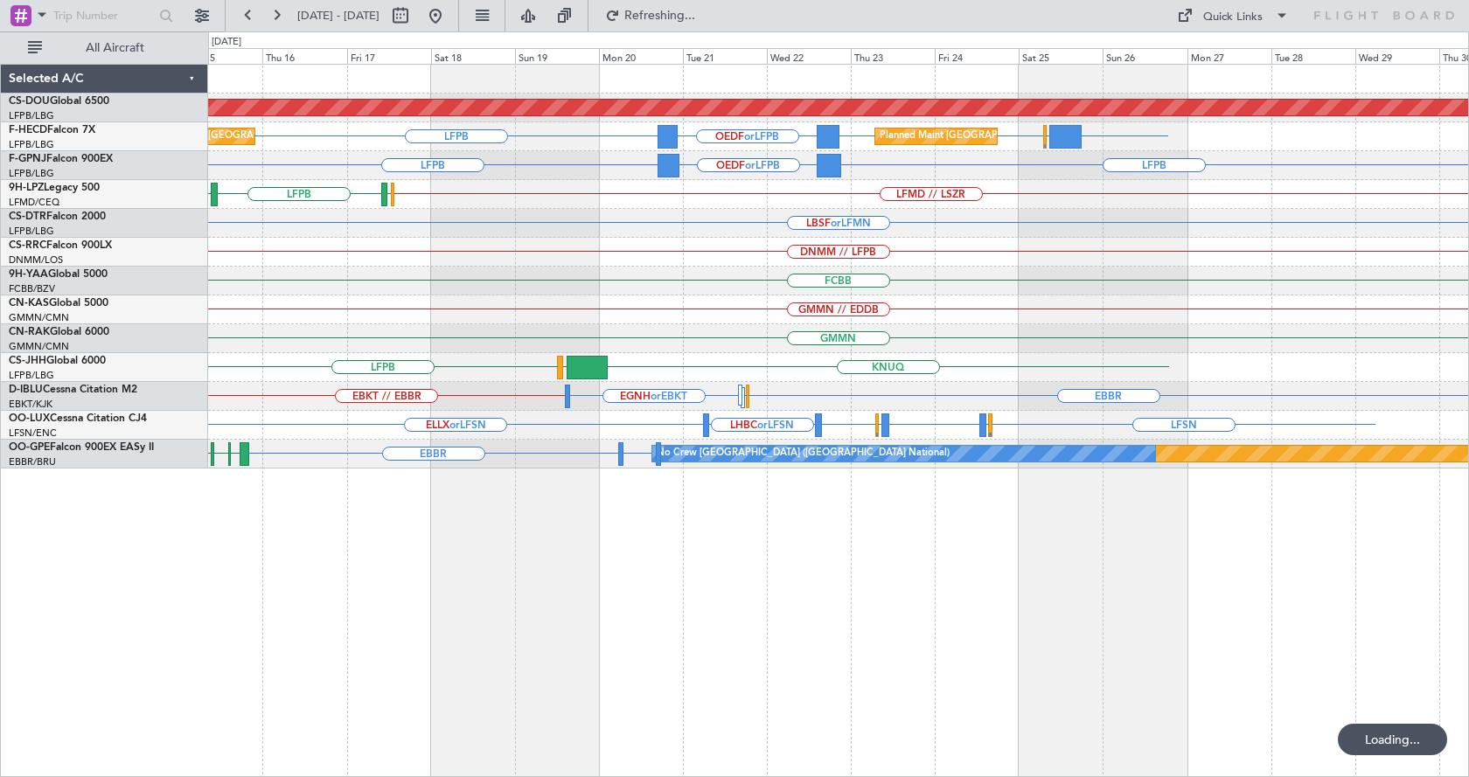
click at [562, 695] on div "Planned Maint London ([GEOGRAPHIC_DATA]) Planned Maint [GEOGRAPHIC_DATA] ([GEOG…" at bounding box center [838, 420] width 1261 height 713
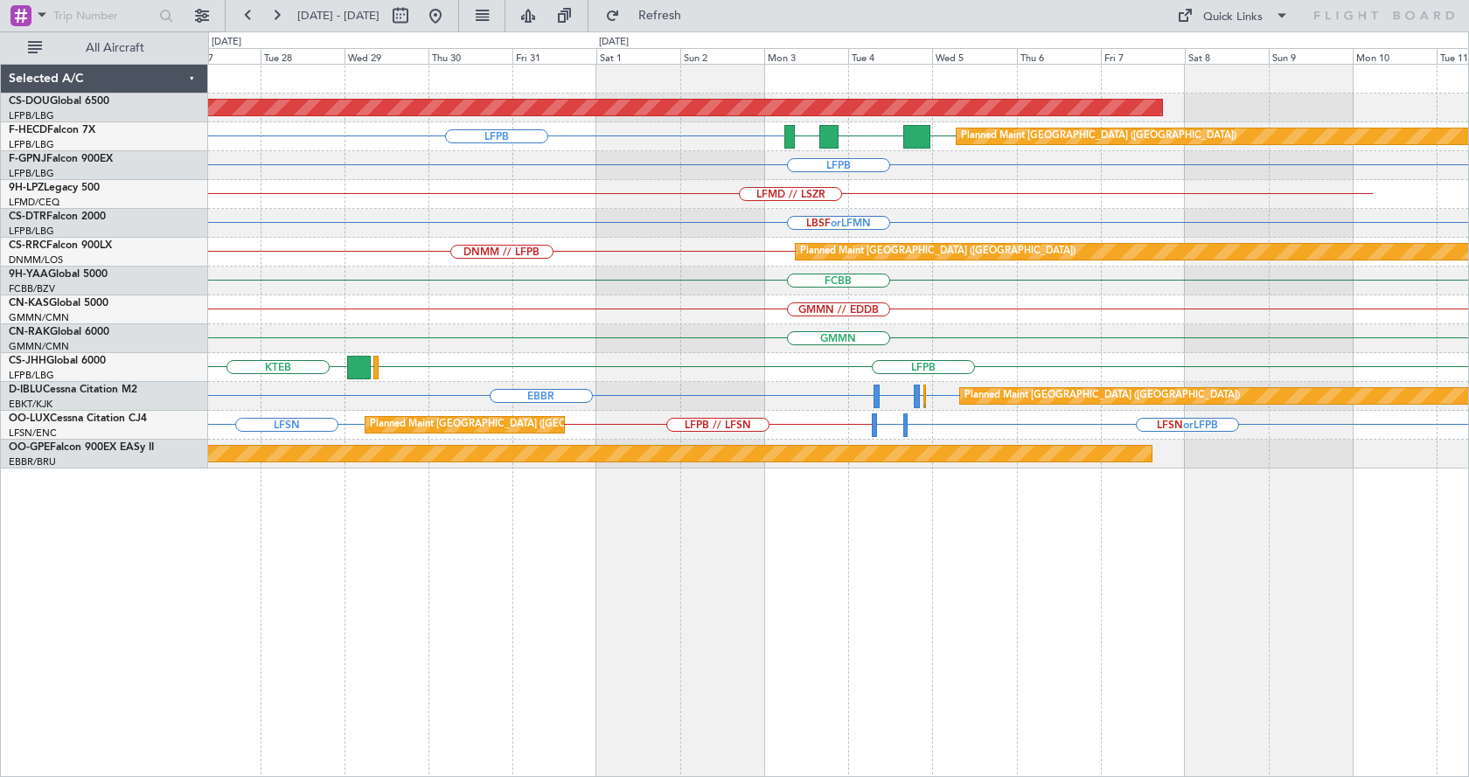
click at [550, 635] on div "Planned Maint London ([GEOGRAPHIC_DATA]) LFPB LFPB FOOL GMMN Planned Maint [GEO…" at bounding box center [838, 420] width 1261 height 713
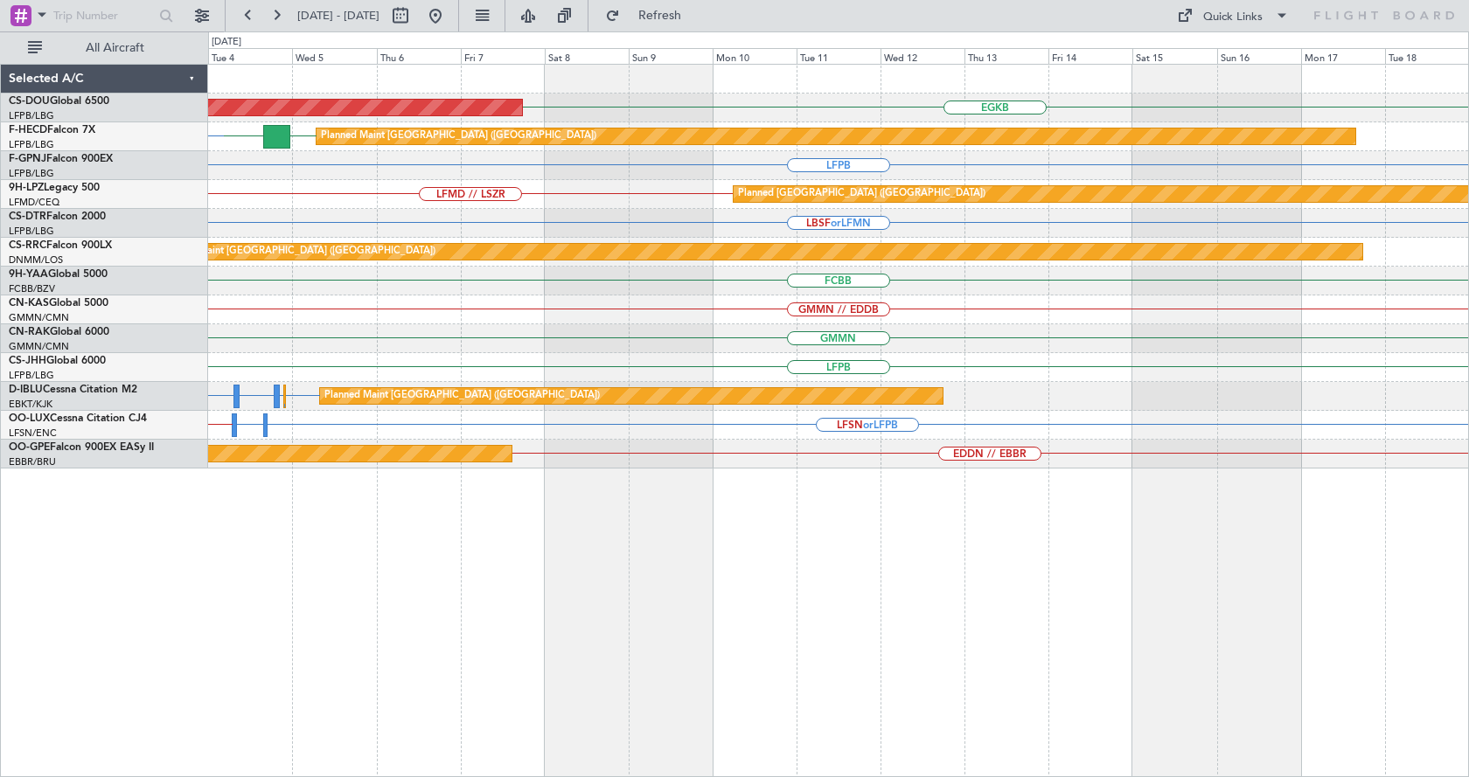
click at [410, 638] on div "EGKB Planned Maint [GEOGRAPHIC_DATA] ([GEOGRAPHIC_DATA]) LFPB FOOL Planned Main…" at bounding box center [838, 420] width 1261 height 713
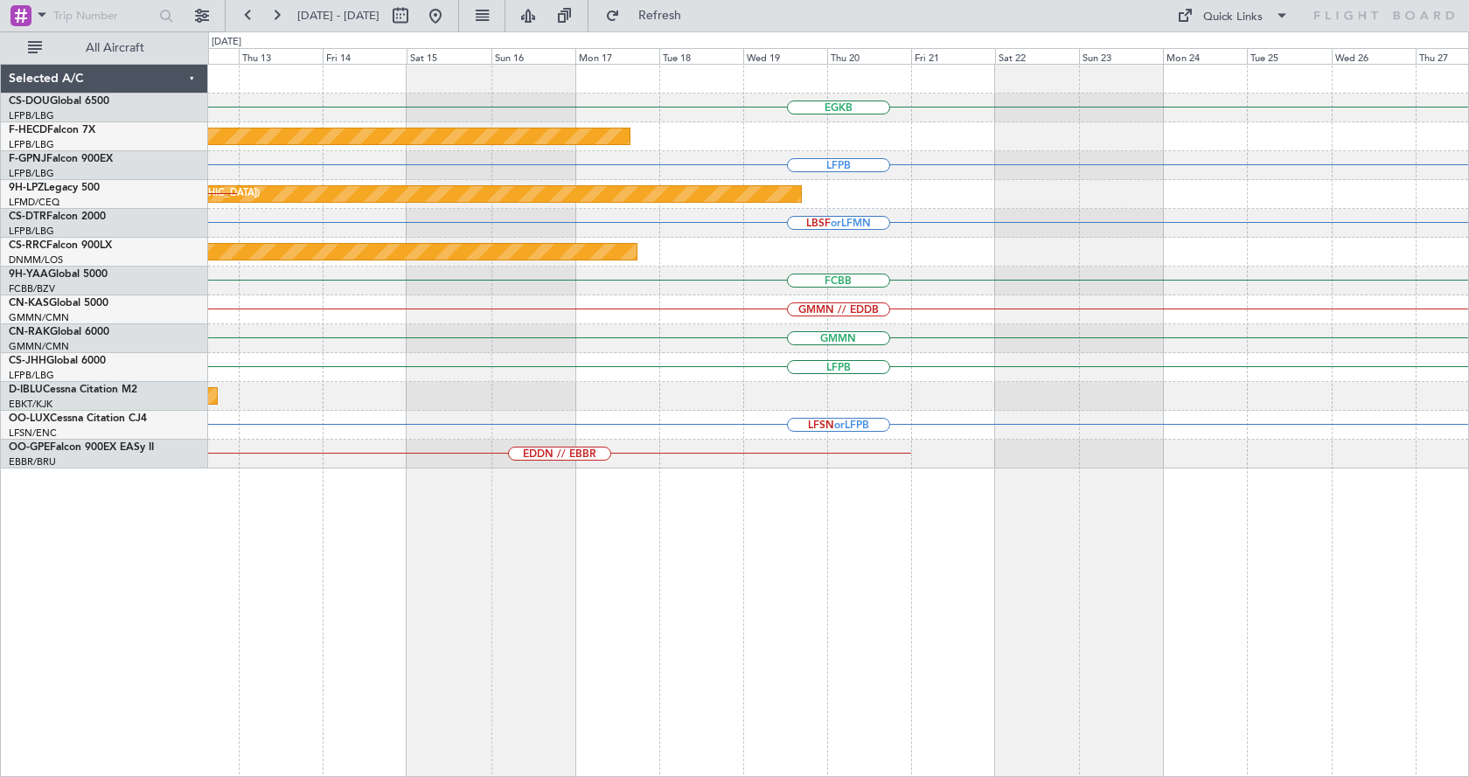
click at [427, 658] on div "EGKB Planned Maint [GEOGRAPHIC_DATA] ([GEOGRAPHIC_DATA]) LFPB [GEOGRAPHIC_DATA]…" at bounding box center [838, 420] width 1261 height 713
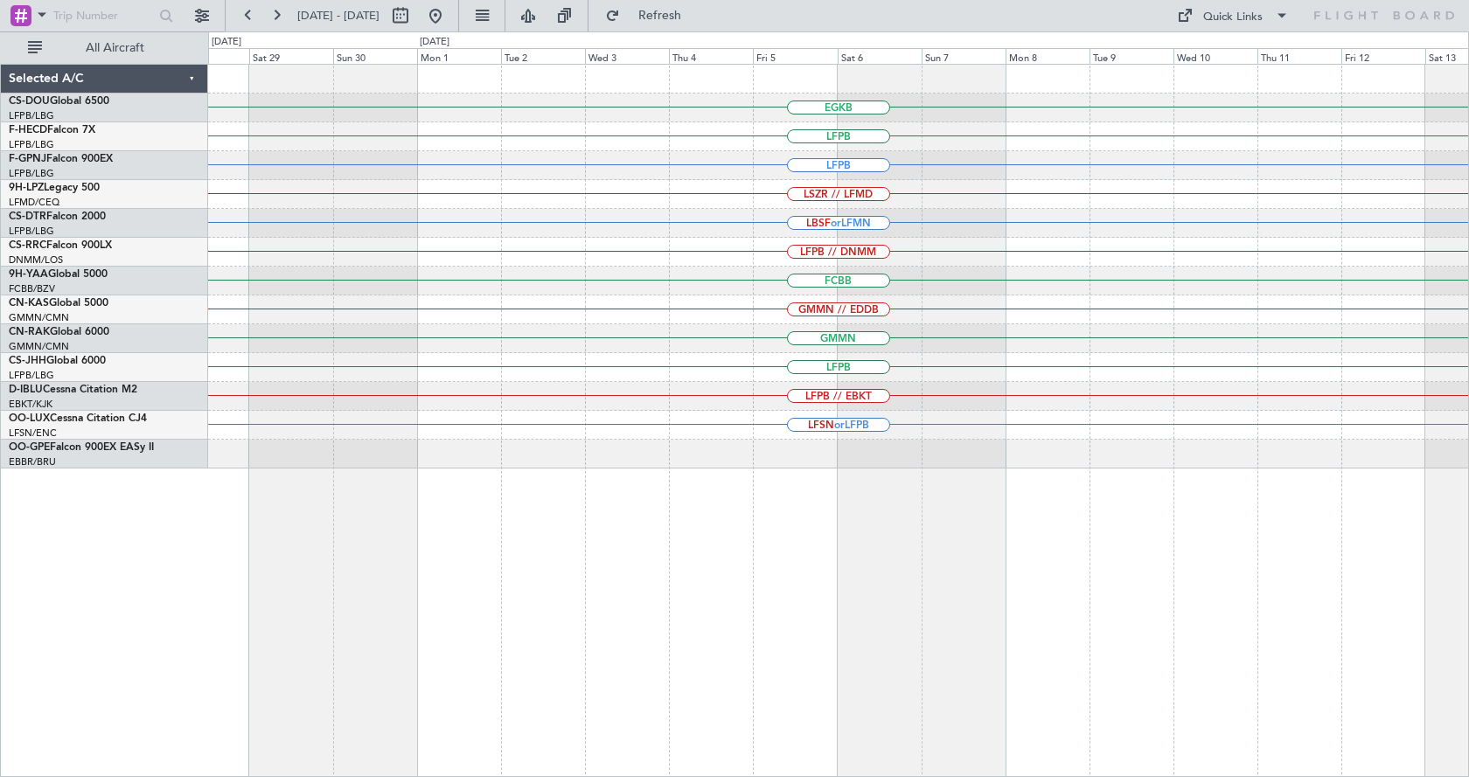
click at [420, 640] on div "EGKB LFPB LFPB LSZR // LFMD LBSF or LFMN LFPB // DNMM FCBB GMMN // EDDB GMMN LF…" at bounding box center [838, 420] width 1261 height 713
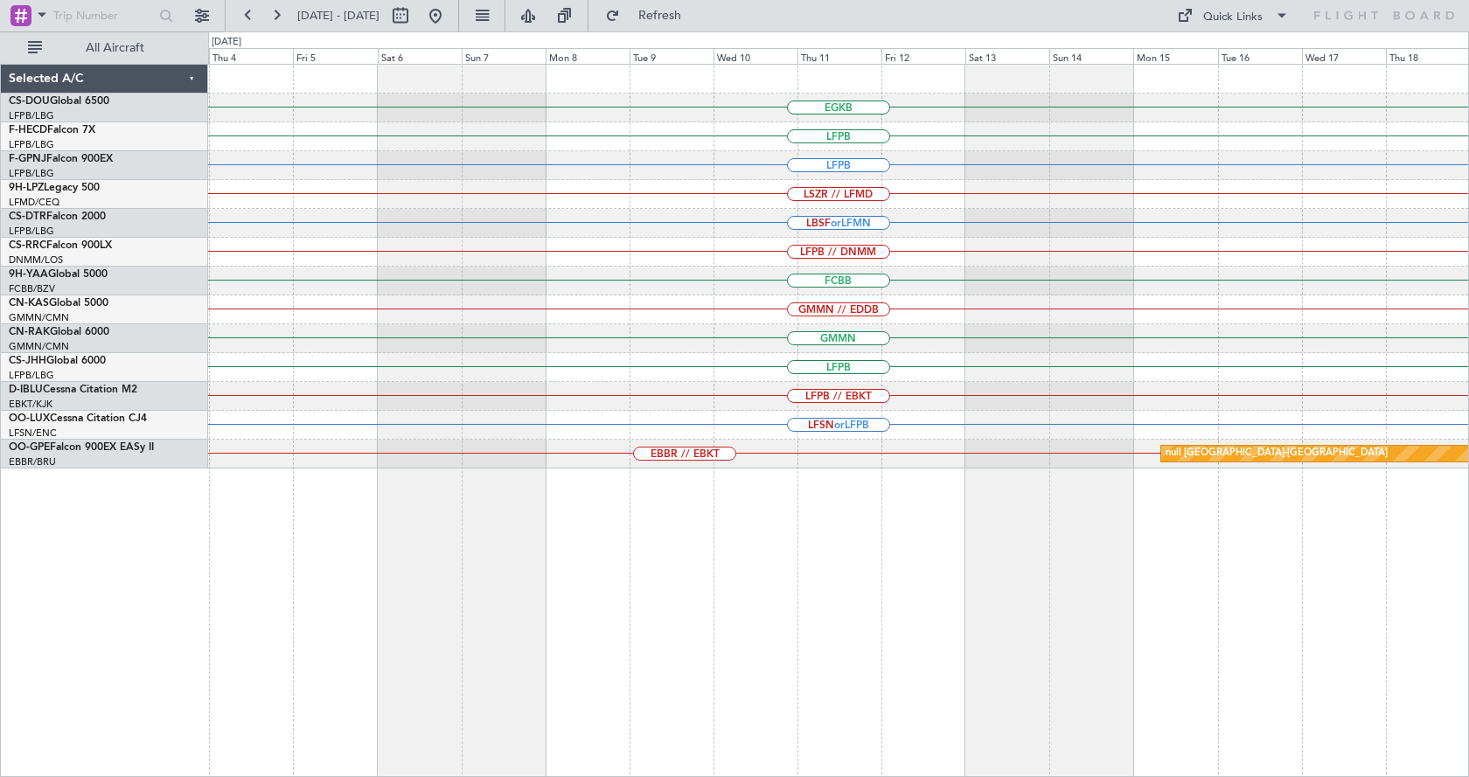
click at [427, 582] on div "EGKB LFPB LFPB LSZR // LFMD LBSF or LFMN LFPB // DNMM FCBB GMMN // EDDB GMMN LF…" at bounding box center [838, 420] width 1261 height 713
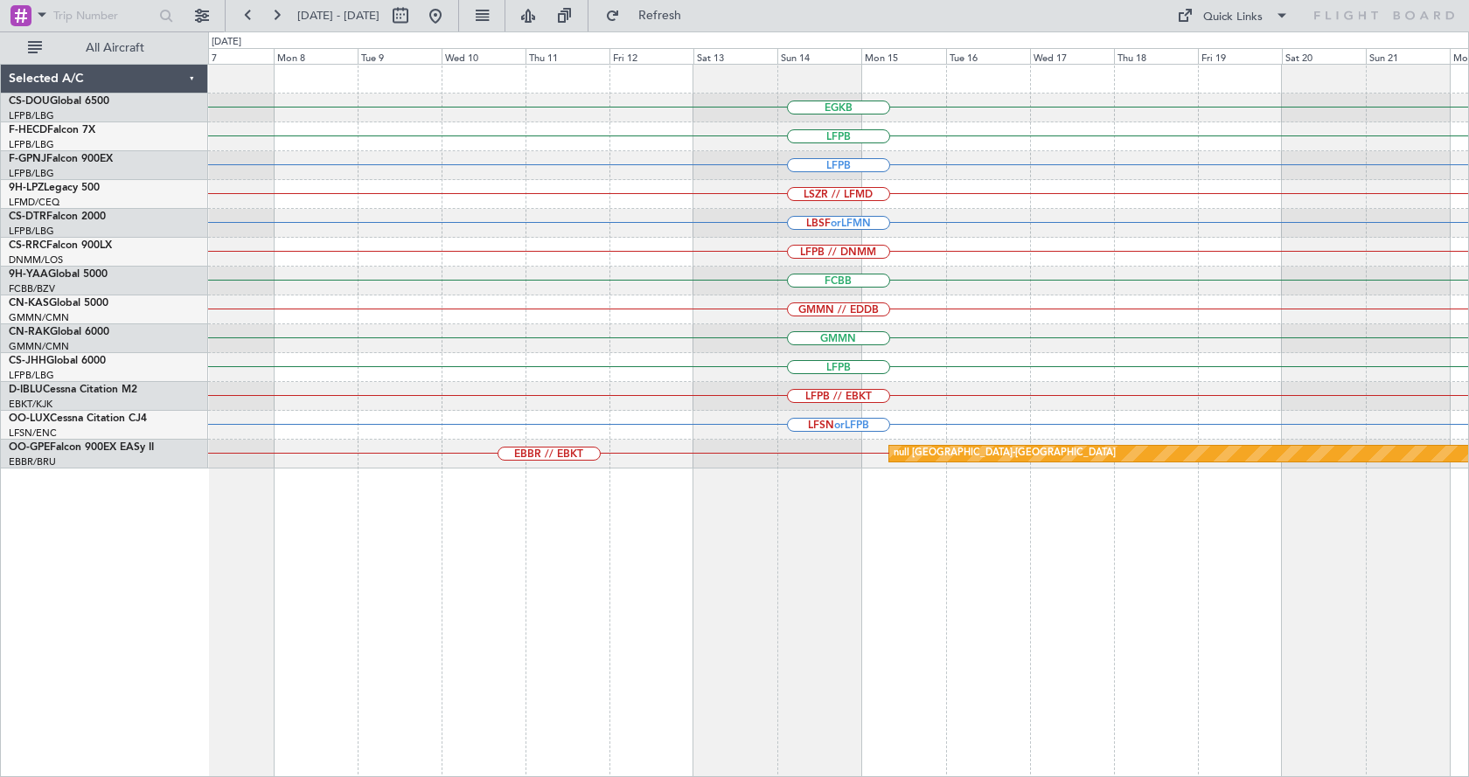
click at [583, 638] on div "EGKB LFPB LFPB LSZR // LFMD LBSF or LFMN LFPB // DNMM FCBB GMMN // EDDB GMMN LF…" at bounding box center [838, 420] width 1261 height 713
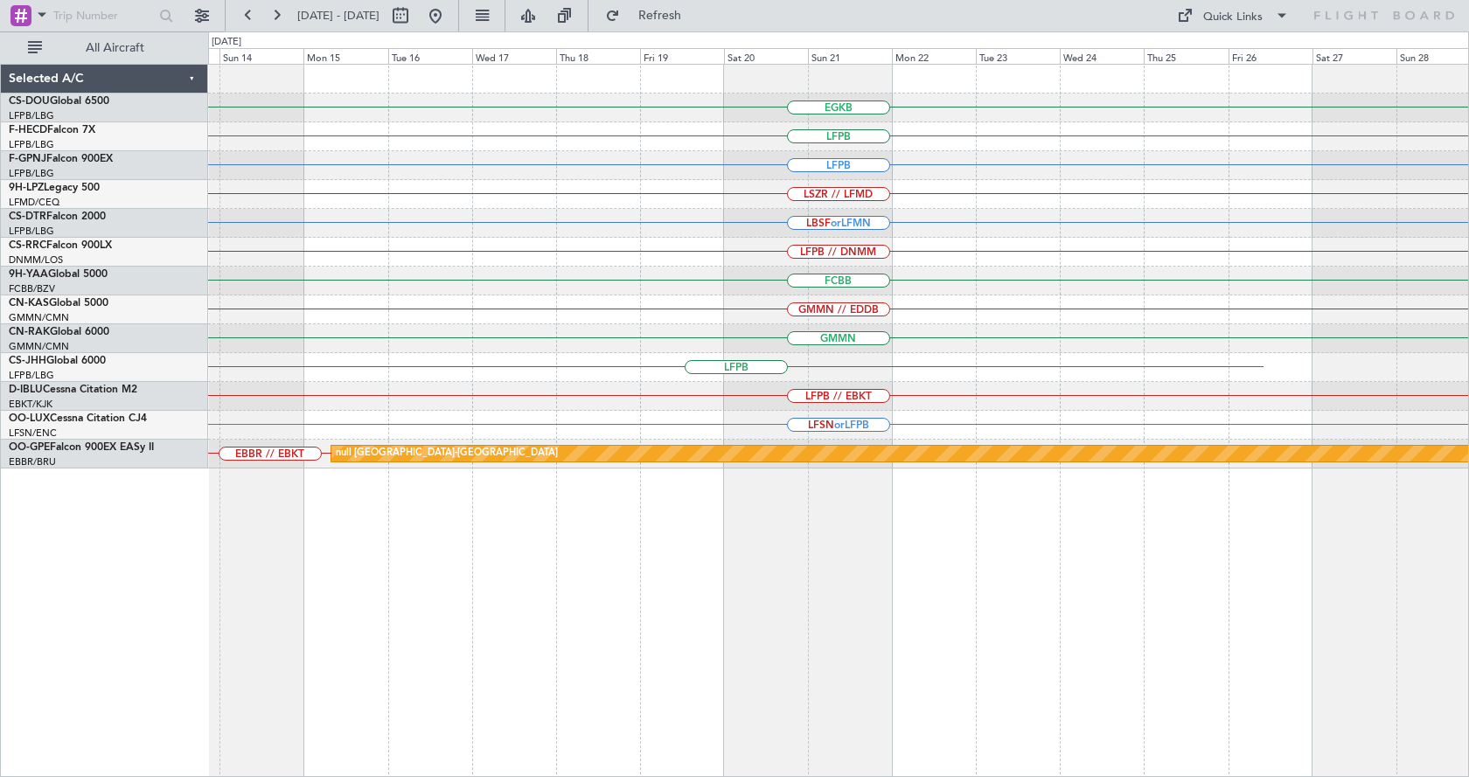
click at [447, 682] on div "EGKB LFPB LFPB LSZR // LFMD LBSF or LFMN LFPB // DNMM FCBB GMMN // EDDB GMMN LF…" at bounding box center [838, 420] width 1261 height 713
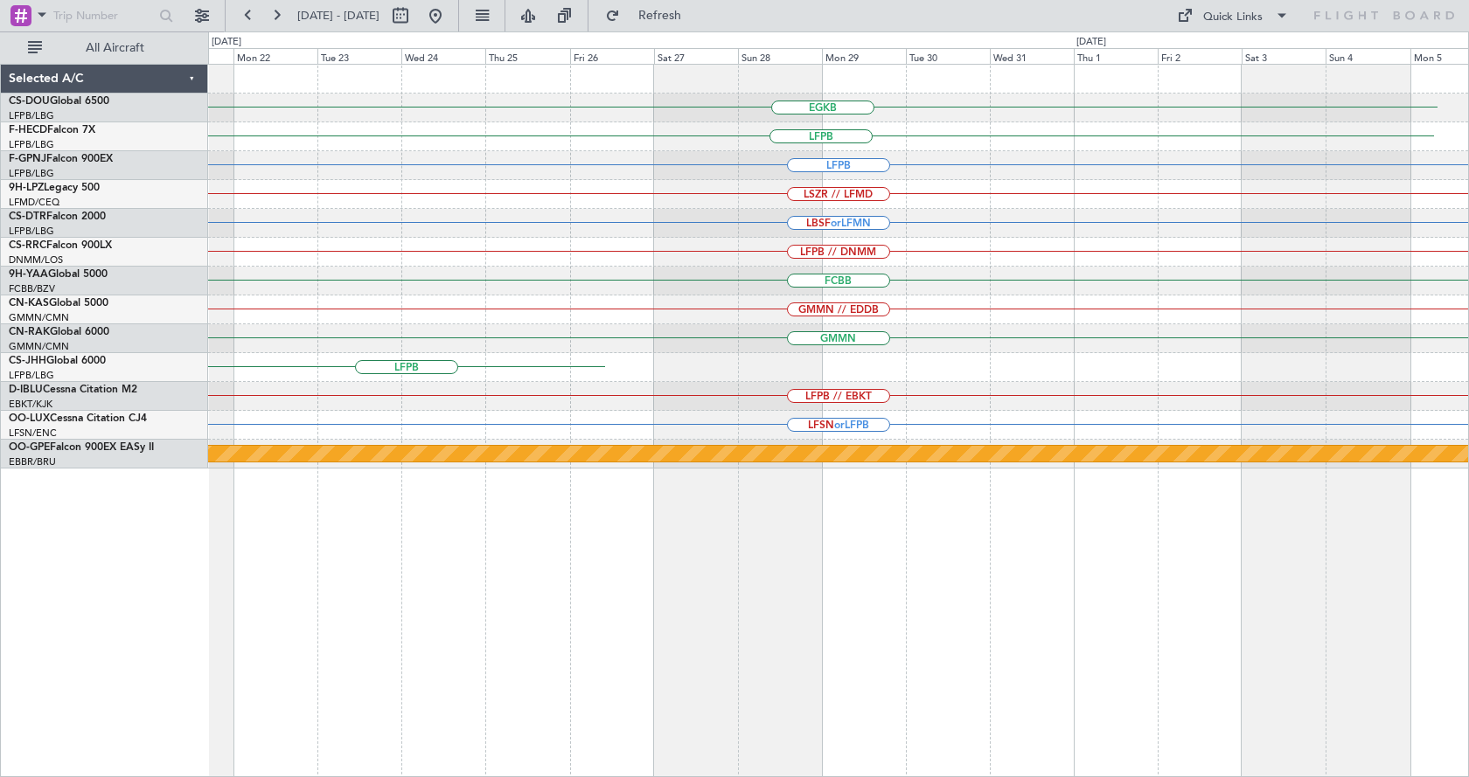
click at [689, 662] on div "EGKB LFPB LFPB LSZR // LFMD LBSF or LFMN LFPB // DNMM FCBB GMMN // EDDB GMMN LF…" at bounding box center [838, 420] width 1261 height 713
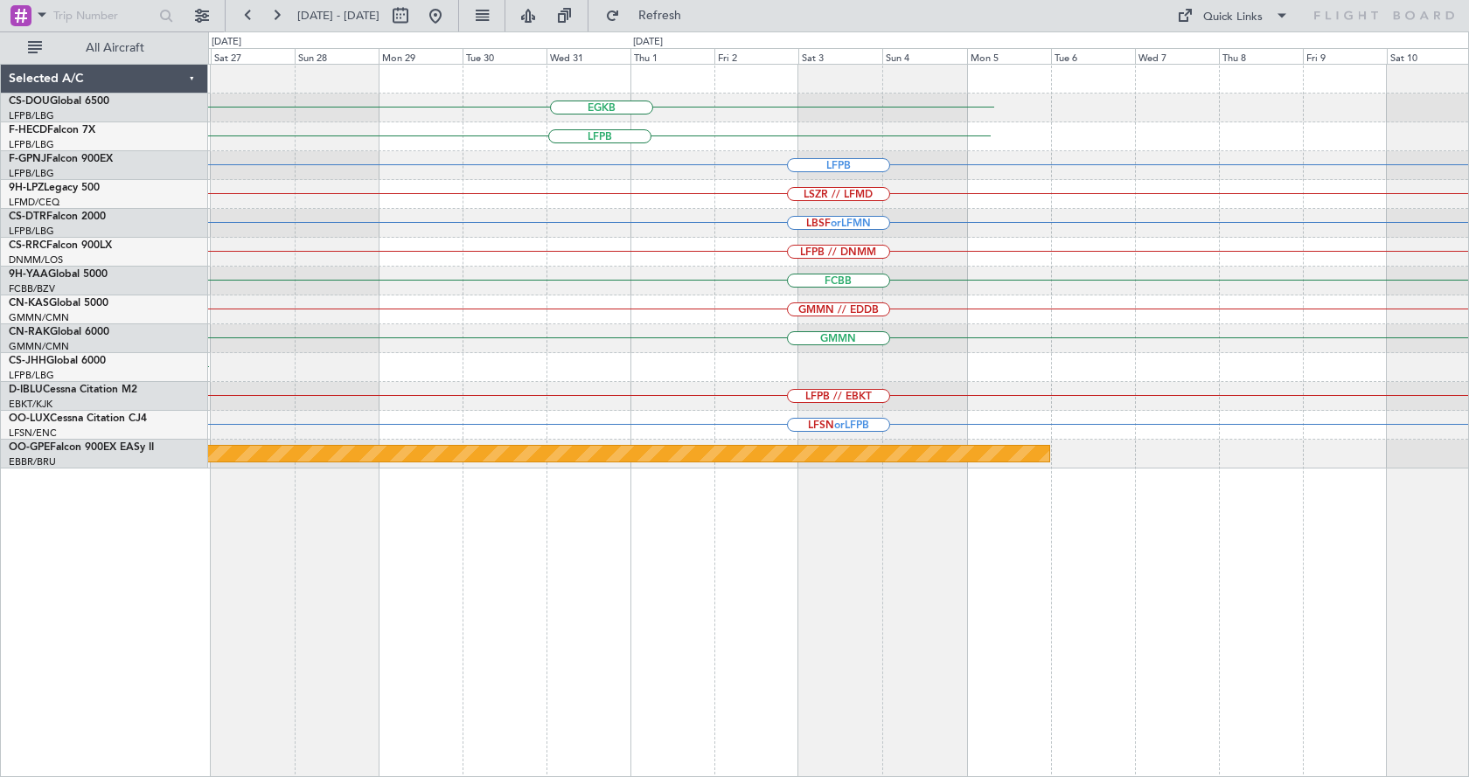
click at [579, 678] on div "EGKB LFPB LFPB LSZR // LFMD LBSF or LFMN LFPB // DNMM FCBB GMMN // EDDB GMMN LF…" at bounding box center [838, 420] width 1261 height 713
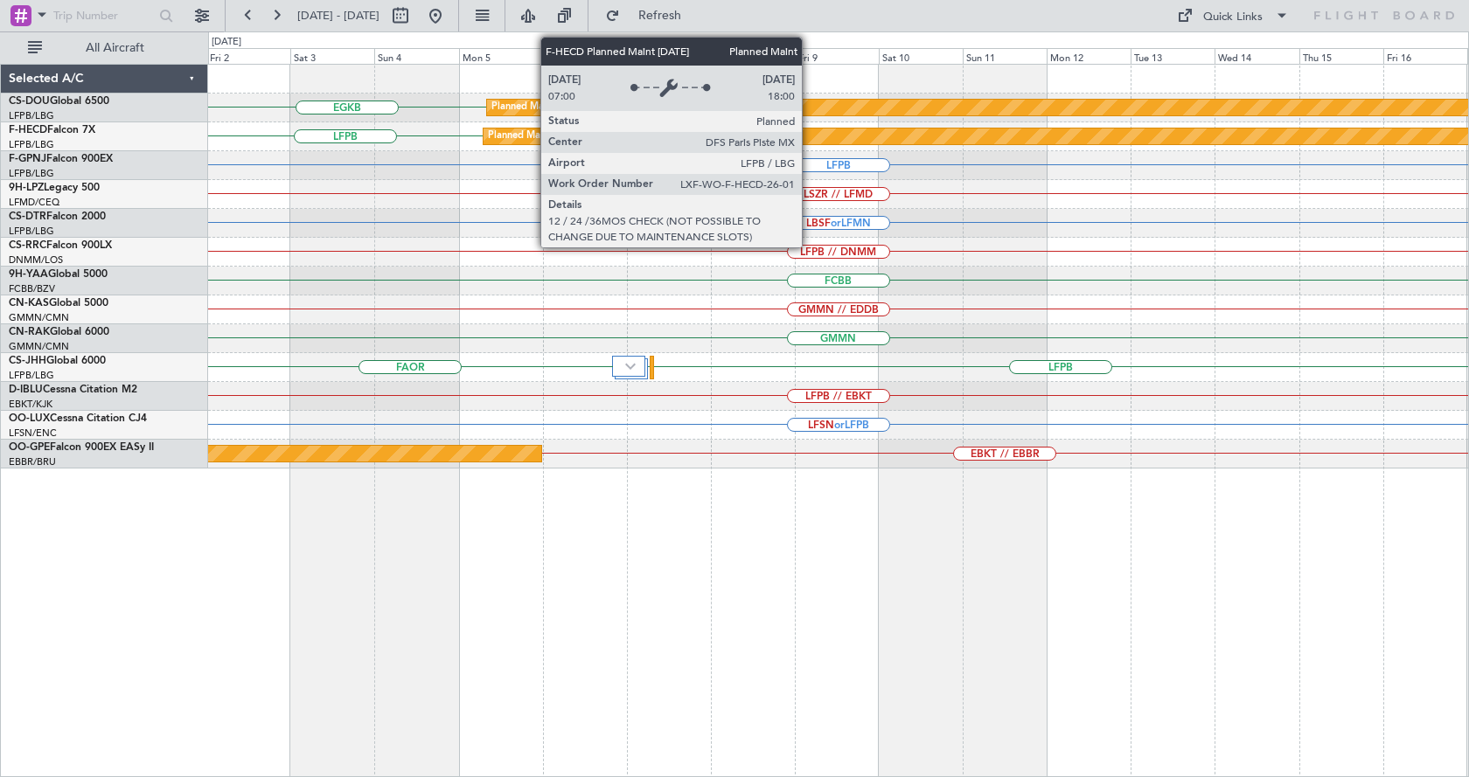
click at [810, 142] on div "Planned Maint [GEOGRAPHIC_DATA] ([GEOGRAPHIC_DATA])" at bounding box center [1258, 137] width 1549 height 16
click at [810, 141] on div "Planned Maint [GEOGRAPHIC_DATA] ([GEOGRAPHIC_DATA])" at bounding box center [1258, 137] width 1549 height 16
